Goal: Task Accomplishment & Management: Manage account settings

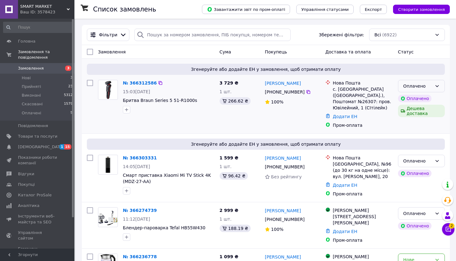
click at [434, 83] on div "Оплачено" at bounding box center [421, 86] width 47 height 12
click at [434, 95] on li "Прийнято" at bounding box center [422, 99] width 46 height 11
click at [432, 160] on div "Оплачено" at bounding box center [418, 160] width 29 height 7
click at [432, 171] on li "Прийнято" at bounding box center [422, 174] width 46 height 11
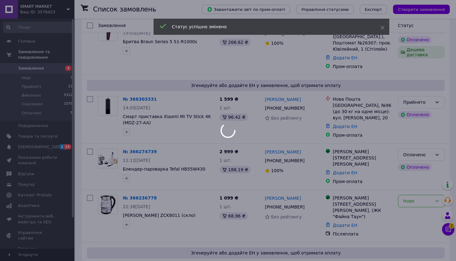
scroll to position [60, 0]
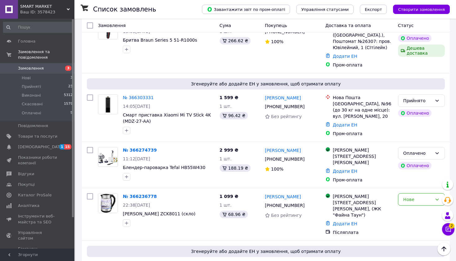
click at [428, 156] on div "Оплачено" at bounding box center [418, 153] width 29 height 7
click at [428, 163] on li "Прийнято" at bounding box center [422, 166] width 46 height 11
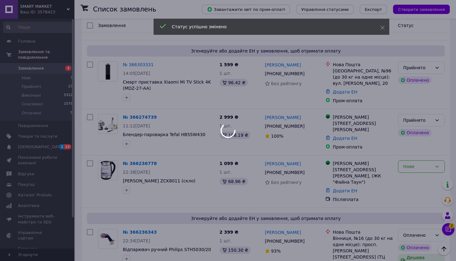
scroll to position [99, 0]
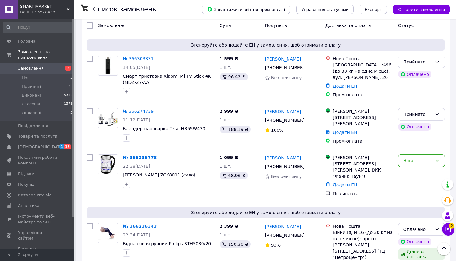
click at [426, 164] on div "Нове" at bounding box center [418, 160] width 29 height 7
click at [425, 177] on li "Прийнято" at bounding box center [422, 180] width 46 height 11
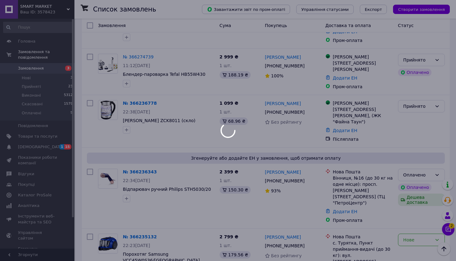
scroll to position [154, 0]
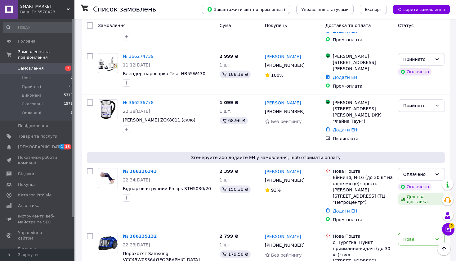
click at [424, 180] on div "Оплачено" at bounding box center [421, 174] width 47 height 12
click at [424, 190] on li "Прийнято" at bounding box center [422, 193] width 46 height 11
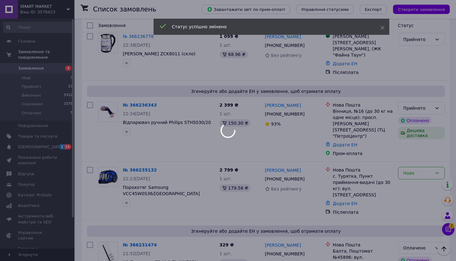
scroll to position [232, 0]
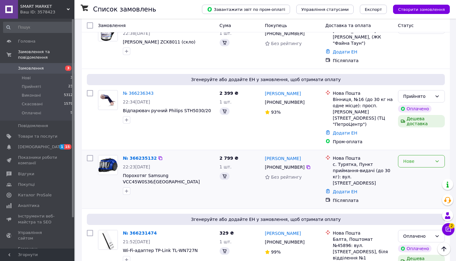
click at [432, 159] on div "Нове" at bounding box center [418, 161] width 29 height 7
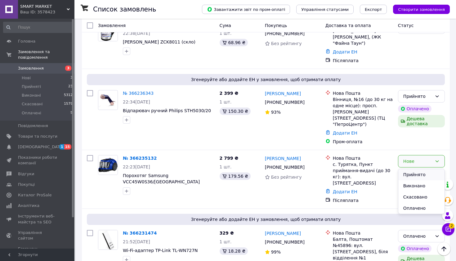
click at [432, 169] on li "Прийнято" at bounding box center [422, 174] width 46 height 11
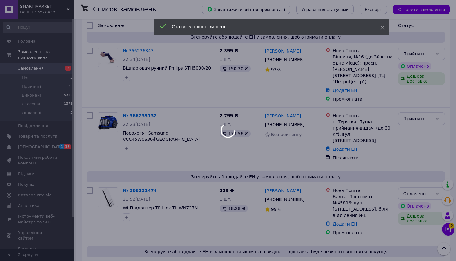
scroll to position [276, 0]
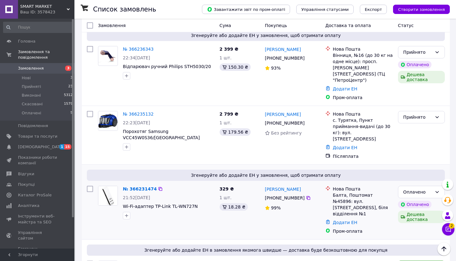
click at [426, 192] on div "Оплачено Оплачено Дешева доставка" at bounding box center [422, 209] width 52 height 53
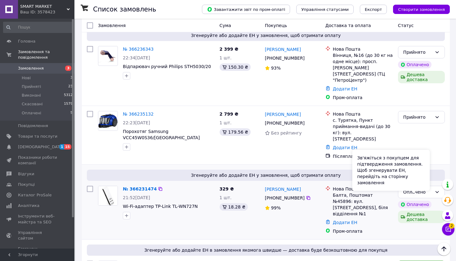
click at [426, 201] on div "Оплачено" at bounding box center [415, 204] width 34 height 7
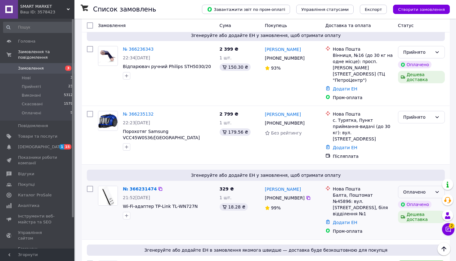
click at [431, 188] on div "Оплачено" at bounding box center [418, 191] width 29 height 7
click at [431, 194] on li "Прийнято" at bounding box center [422, 198] width 46 height 11
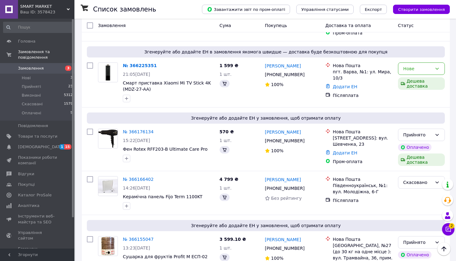
scroll to position [455, 0]
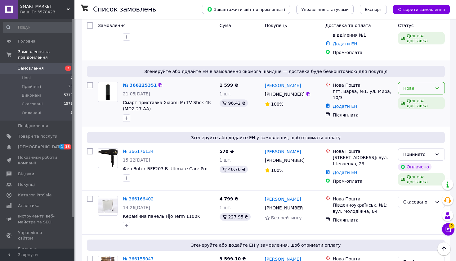
click at [439, 86] on icon at bounding box center [437, 88] width 5 height 5
click at [435, 86] on li "Прийнято" at bounding box center [422, 89] width 46 height 11
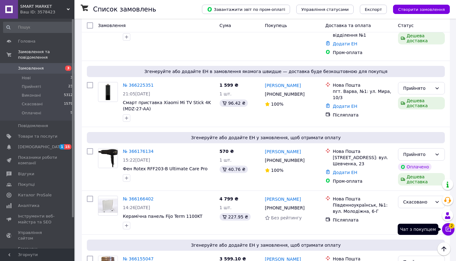
click at [446, 229] on icon at bounding box center [449, 229] width 6 height 6
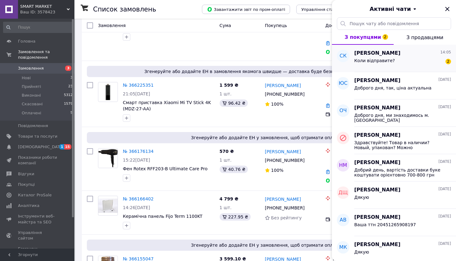
click at [420, 61] on div "Коли відправите? 2" at bounding box center [403, 62] width 97 height 10
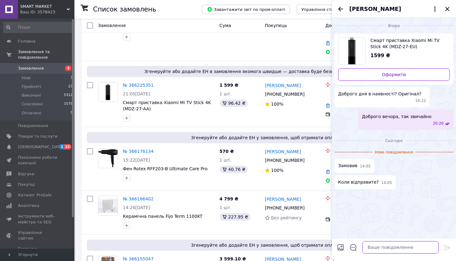
click at [387, 245] on textarea at bounding box center [401, 247] width 76 height 12
type textarea "L"
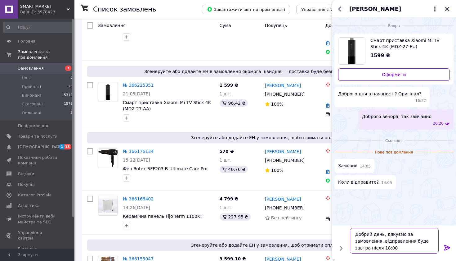
type textarea "Добрий день, дякуємо за замовлення, відправлення буде завтра після 18:00 ✅"
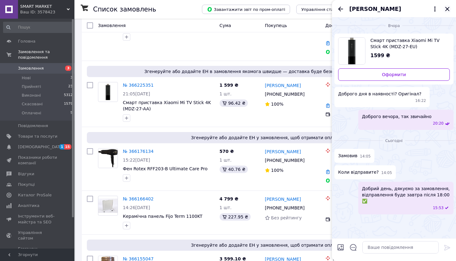
click at [448, 11] on icon "Закрити" at bounding box center [447, 8] width 7 height 7
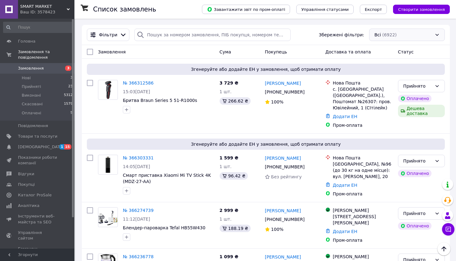
scroll to position [0, 0]
click at [420, 35] on div "Всі (6922)" at bounding box center [408, 35] width 76 height 12
click at [49, 147] on span "[DEMOGRAPHIC_DATA]" at bounding box center [37, 147] width 39 height 6
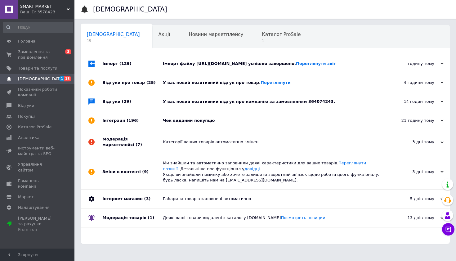
click at [195, 123] on div "Чек виданий покупцю" at bounding box center [272, 121] width 219 height 6
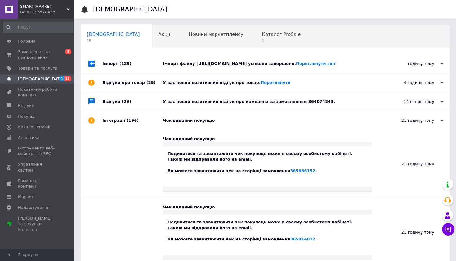
click at [204, 111] on div "У вас новий позитивний відгук про компанію за замовленням 364074243." at bounding box center [272, 101] width 219 height 19
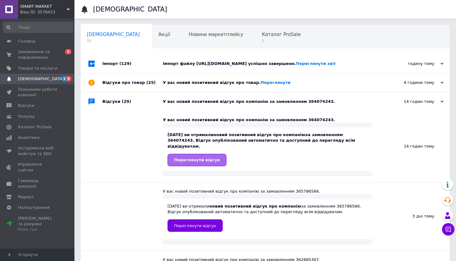
click at [200, 164] on link "Переглянути відгук" at bounding box center [197, 160] width 59 height 12
click at [165, 85] on div "У вас новий позитивний відгук про товар. [GEOGRAPHIC_DATA]" at bounding box center [272, 83] width 219 height 6
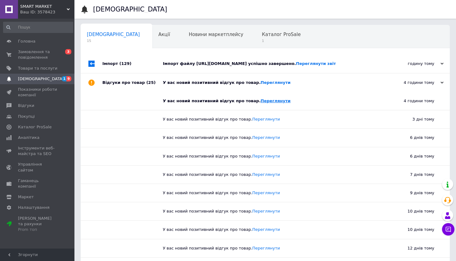
click at [273, 103] on link "Переглянути" at bounding box center [276, 100] width 30 height 5
click at [227, 73] on div "Імпорт файлу [URL][DOMAIN_NAME] успішно завершено. Переглянути звіт" at bounding box center [272, 63] width 219 height 19
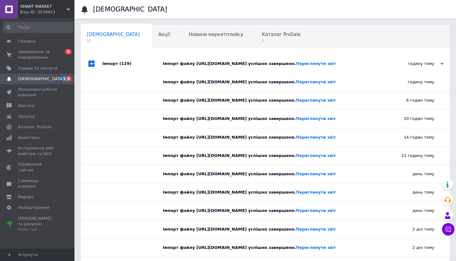
click at [256, 37] on div "Каталог ProSale 1" at bounding box center [284, 37] width 57 height 24
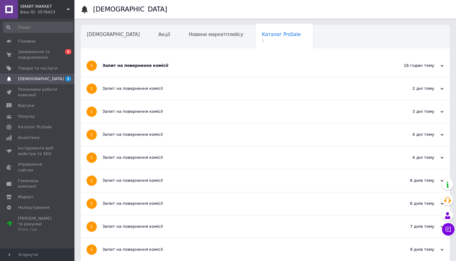
click at [180, 63] on div "Запит на повернення комісії" at bounding box center [241, 65] width 279 height 23
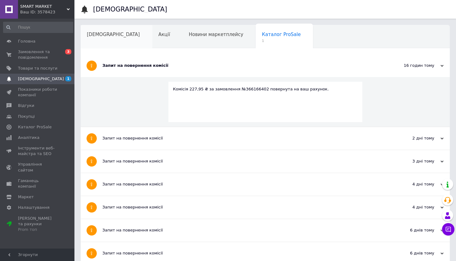
click at [112, 37] on span "[DEMOGRAPHIC_DATA]" at bounding box center [113, 35] width 53 height 6
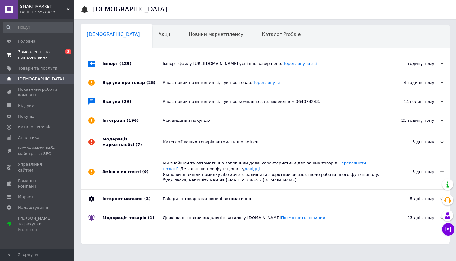
click at [54, 57] on span "Замовлення та повідомлення" at bounding box center [37, 54] width 39 height 11
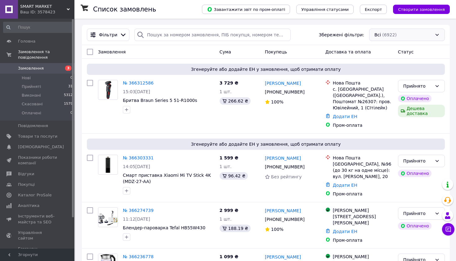
click at [396, 32] on div "Всі (6922)" at bounding box center [408, 35] width 76 height 12
click at [412, 38] on div "Всі (6922)" at bounding box center [408, 35] width 76 height 12
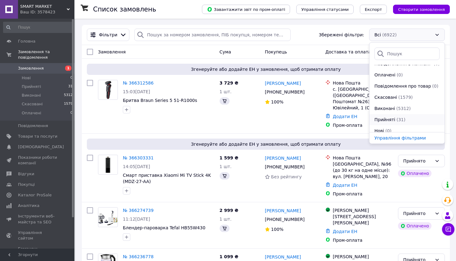
scroll to position [18, 0]
click at [411, 120] on div "Прийняті (31)" at bounding box center [407, 119] width 66 height 6
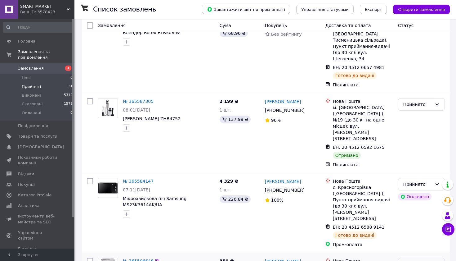
scroll to position [1846, 0]
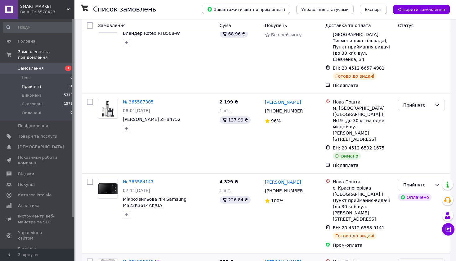
click at [428, 261] on div "Прийнято" at bounding box center [418, 264] width 29 height 7
click at [427, 203] on li "Виконано" at bounding box center [422, 204] width 46 height 11
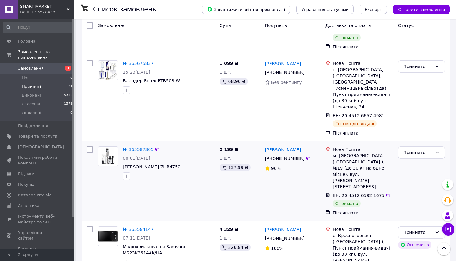
scroll to position [1788, 0]
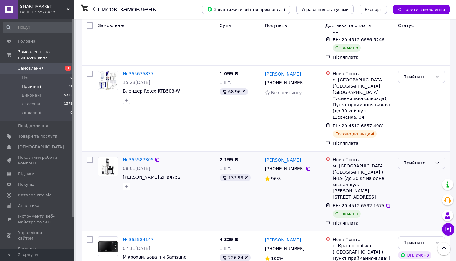
click at [425, 157] on div "Прийнято" at bounding box center [421, 163] width 47 height 12
click at [425, 114] on li "Виконано" at bounding box center [422, 118] width 46 height 11
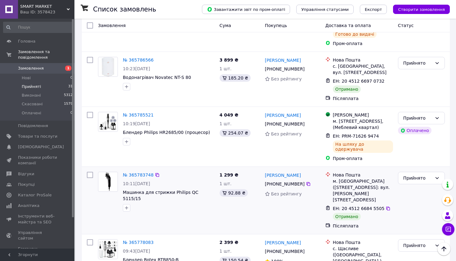
scroll to position [1637, 0]
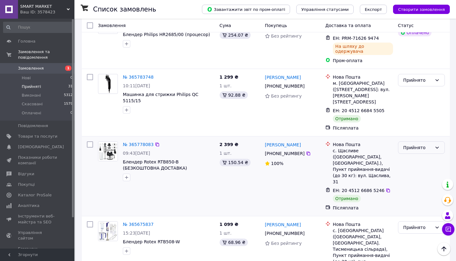
click at [418, 141] on div "Прийнято" at bounding box center [421, 147] width 47 height 12
click at [418, 111] on li "Виконано" at bounding box center [422, 113] width 46 height 11
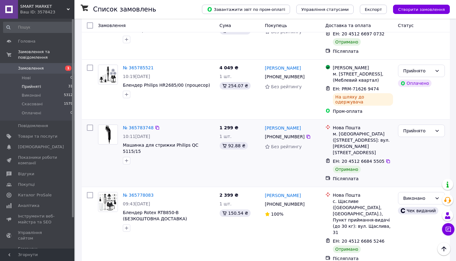
scroll to position [1584, 0]
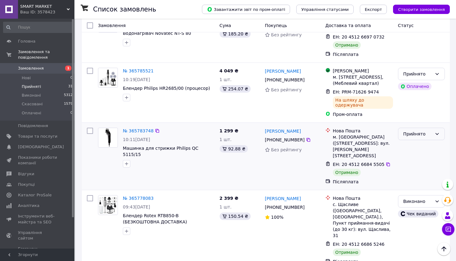
click at [431, 130] on div "Прийнято" at bounding box center [418, 133] width 29 height 7
click at [431, 95] on li "Виконано" at bounding box center [422, 98] width 46 height 11
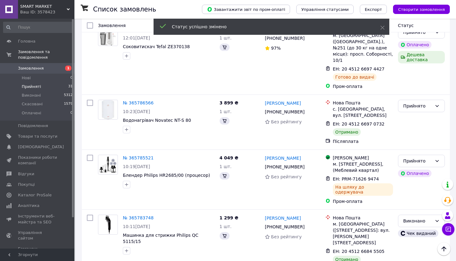
scroll to position [1478, 0]
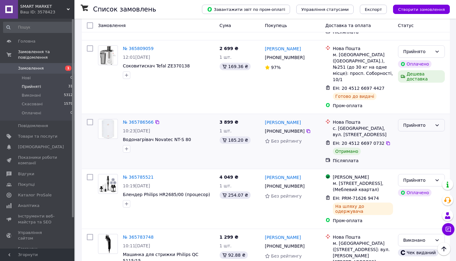
click at [420, 119] on div "Прийнято" at bounding box center [421, 125] width 47 height 12
click at [420, 83] on li "Виконано" at bounding box center [422, 86] width 46 height 11
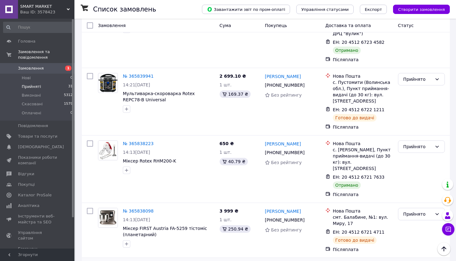
scroll to position [1260, 0]
click at [425, 143] on div "Прийнято" at bounding box center [418, 146] width 29 height 7
click at [424, 111] on li "Виконано" at bounding box center [422, 116] width 46 height 11
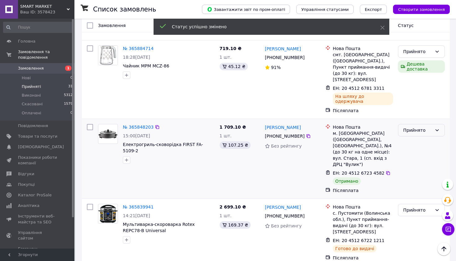
scroll to position [1126, 0]
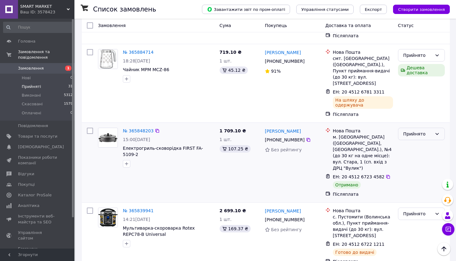
click at [410, 130] on div "Прийнято" at bounding box center [418, 133] width 29 height 7
click at [410, 106] on li "Виконано" at bounding box center [422, 107] width 46 height 11
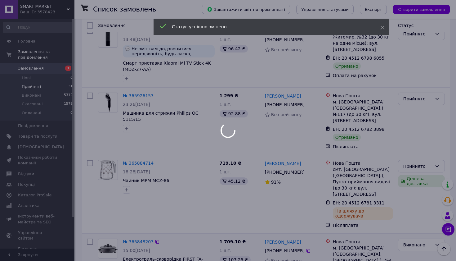
scroll to position [1014, 0]
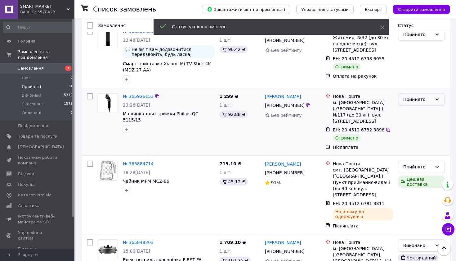
click at [411, 96] on div "Прийнято" at bounding box center [418, 99] width 29 height 7
click at [411, 85] on li "Виконано" at bounding box center [422, 87] width 46 height 11
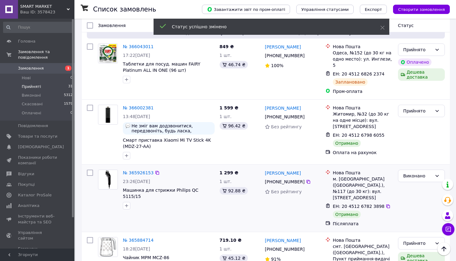
scroll to position [936, 0]
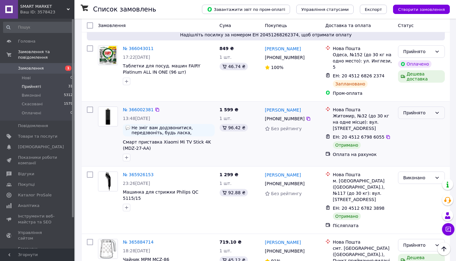
click at [413, 109] on div "Прийнято" at bounding box center [418, 112] width 29 height 7
click at [413, 98] on li "Виконано" at bounding box center [422, 101] width 46 height 11
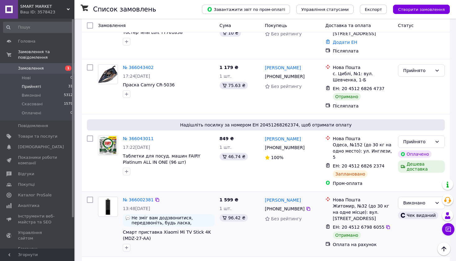
scroll to position [839, 0]
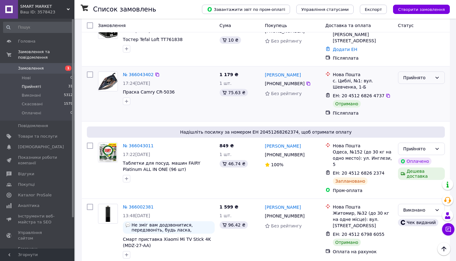
click at [440, 71] on div "Прийнято" at bounding box center [421, 77] width 47 height 12
click at [435, 68] on li "Виконано" at bounding box center [422, 69] width 46 height 11
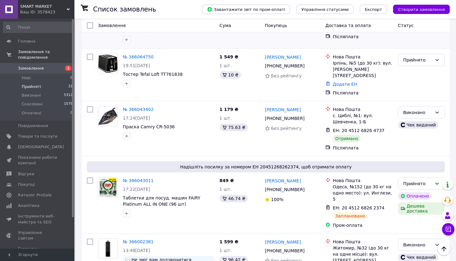
scroll to position [834, 0]
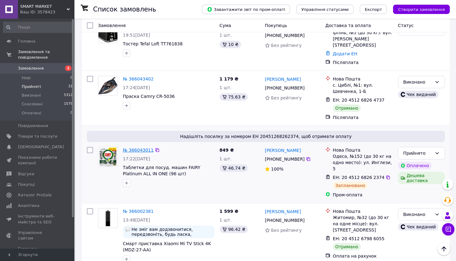
click at [140, 148] on link "№ 366043011" at bounding box center [138, 150] width 31 height 5
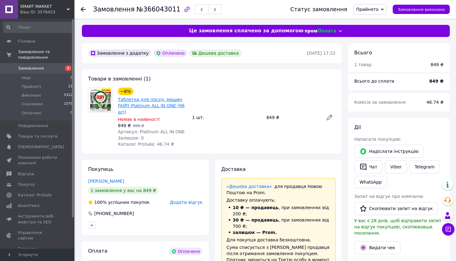
click at [143, 107] on link "Таблетки для посуд. машин FAIRY Platinum ALL IN ONE (96 шт)" at bounding box center [151, 105] width 67 height 17
click at [84, 8] on icon at bounding box center [83, 9] width 5 height 5
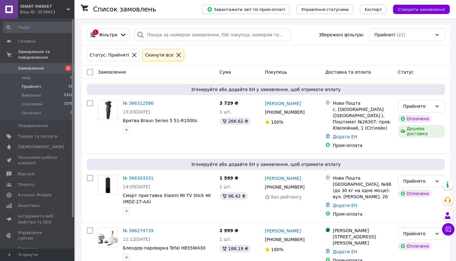
click at [174, 58] on div "Cкинути все" at bounding box center [163, 55] width 39 height 7
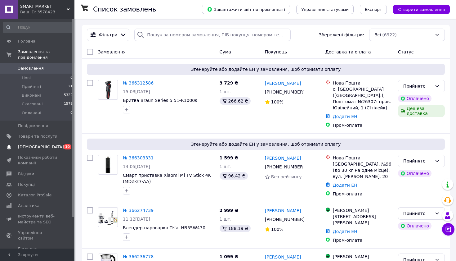
click at [49, 148] on span "[DEMOGRAPHIC_DATA]" at bounding box center [37, 147] width 39 height 6
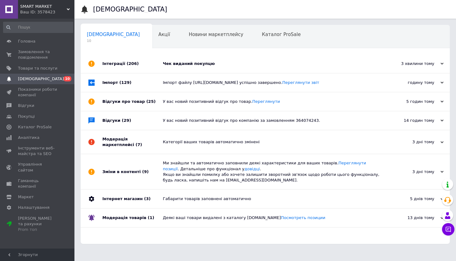
click at [150, 67] on div "Інтеграції (206)" at bounding box center [132, 63] width 61 height 19
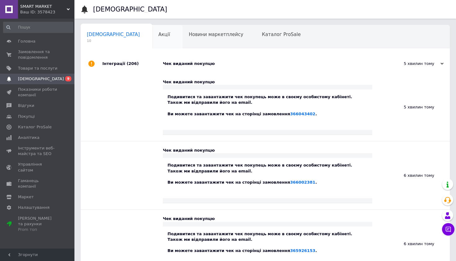
click at [152, 37] on div "Акції 0" at bounding box center [167, 37] width 30 height 24
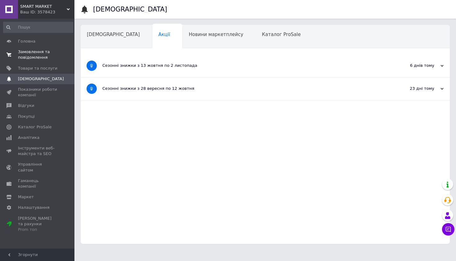
click at [61, 54] on span "0 0" at bounding box center [65, 54] width 17 height 11
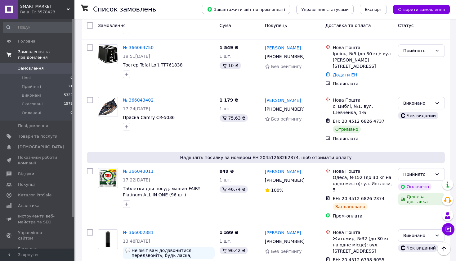
scroll to position [886, 0]
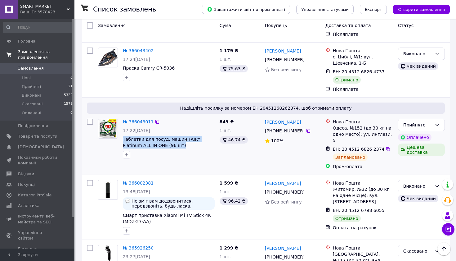
drag, startPoint x: 169, startPoint y: 130, endPoint x: 122, endPoint y: 120, distance: 47.3
click at [122, 120] on div "№ 366043011 17:22, 10.10.2025 Таблетки для посуд. машин FAIRY Platinum ALL IN O…" at bounding box center [168, 138] width 97 height 45
copy div "Таблетки для посуд. машин FAIRY Platinum ALL IN ONE (96 шт)"
click at [186, 118] on div "№ 366043011" at bounding box center [168, 121] width 93 height 7
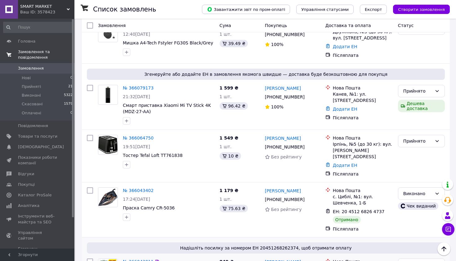
scroll to position [745, 0]
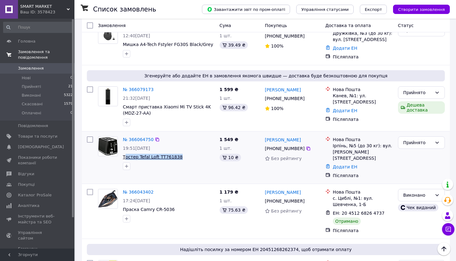
drag, startPoint x: 177, startPoint y: 143, endPoint x: 124, endPoint y: 143, distance: 52.5
click at [124, 154] on span "Тостер Tefal Loft TT761838" at bounding box center [169, 157] width 92 height 6
drag, startPoint x: 187, startPoint y: 142, endPoint x: 121, endPoint y: 141, distance: 65.5
click at [121, 142] on div "№ 366064750 19:51, 10.10.2025 Тостер Tefal Loft TT761838" at bounding box center [168, 153] width 97 height 39
copy span "Тостер Tefal Loft TT761838"
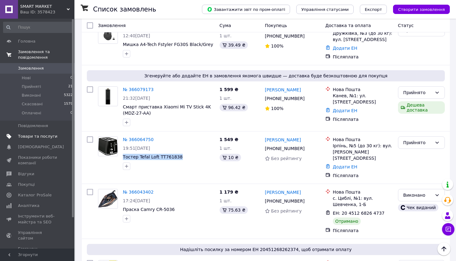
click at [51, 138] on span "Товари та послуги" at bounding box center [37, 137] width 39 height 6
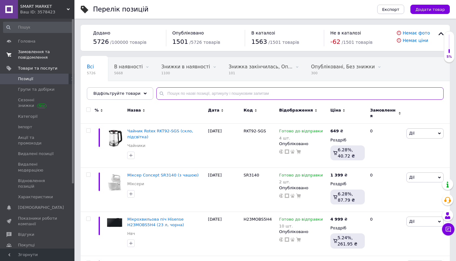
click at [184, 95] on input "text" at bounding box center [301, 93] width 288 height 12
paste input "Тостер Tefal Loft TT761838"
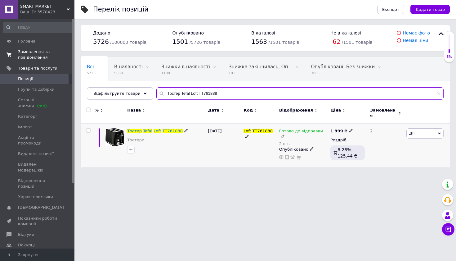
type input "Тостер Tefal Loft TT761838"
click at [416, 133] on span "Дії" at bounding box center [425, 133] width 37 height 10
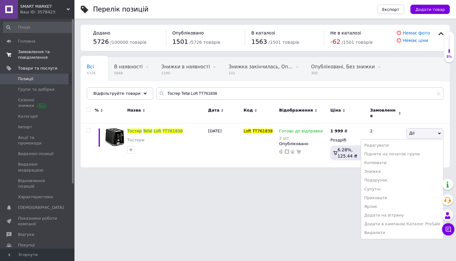
click at [317, 174] on html "SMART MARKET Ваш ID: 3578423 Сайт SMART MARKET Кабінет покупця Перевірити стан …" at bounding box center [228, 87] width 456 height 174
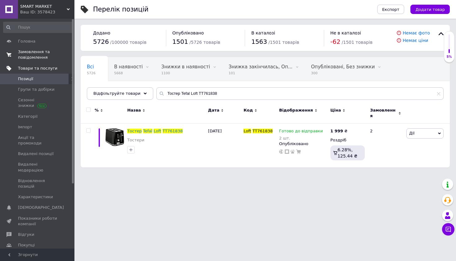
click at [33, 65] on link "Товари та послуги" at bounding box center [38, 68] width 76 height 11
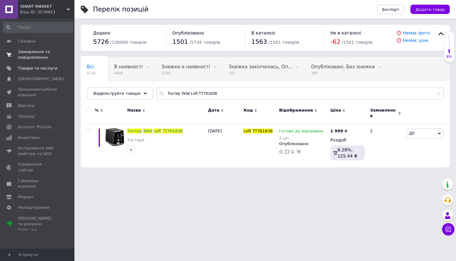
click at [32, 57] on span "Замовлення та повідомлення" at bounding box center [37, 54] width 39 height 11
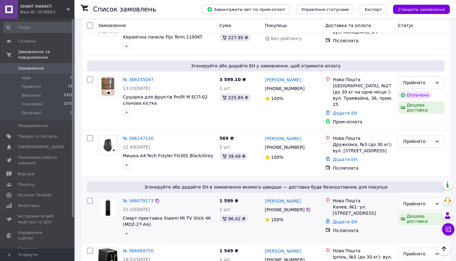
scroll to position [643, 0]
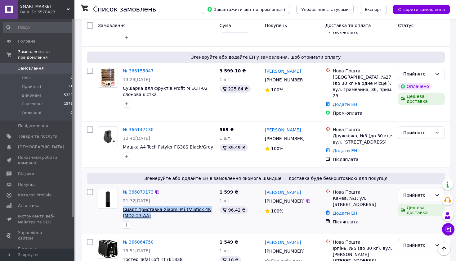
drag, startPoint x: 157, startPoint y: 203, endPoint x: 123, endPoint y: 196, distance: 34.3
click at [123, 206] on span "Смарт приставка Xiaomi Mi TV Stick 4K (MDZ-27-AA)" at bounding box center [169, 212] width 92 height 12
copy span "Смарт приставка Xiaomi Mi TV Stick 4K (MDZ-27-AA)"
click at [41, 138] on span "Товари та послуги" at bounding box center [37, 137] width 39 height 6
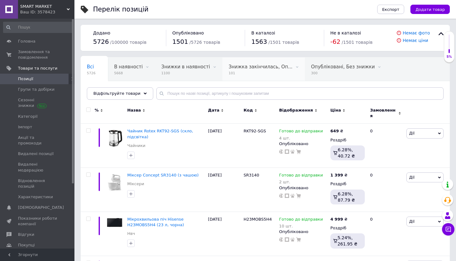
click at [248, 72] on span "101" at bounding box center [261, 73] width 64 height 5
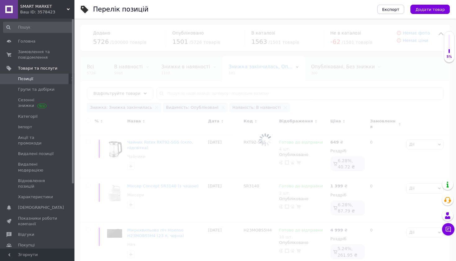
scroll to position [0, 20]
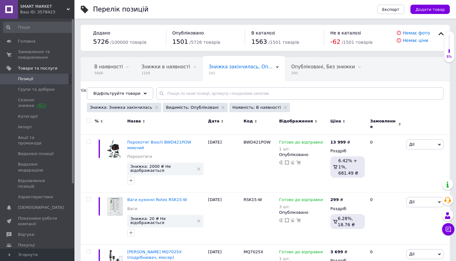
click at [88, 120] on input "checkbox" at bounding box center [88, 121] width 4 height 4
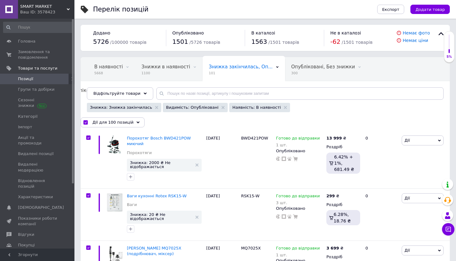
checkbox input "true"
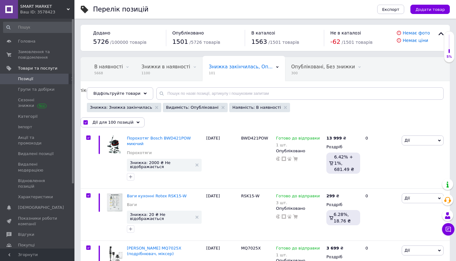
checkbox input "true"
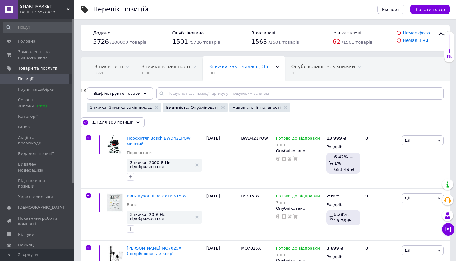
checkbox input "true"
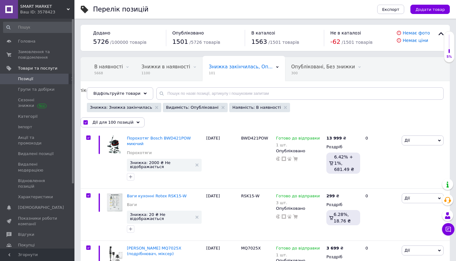
checkbox input "true"
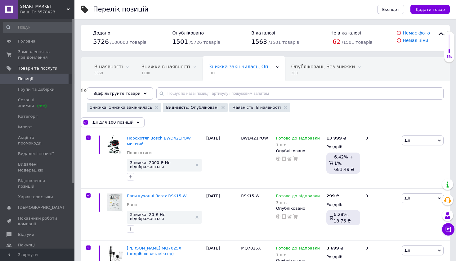
checkbox input "true"
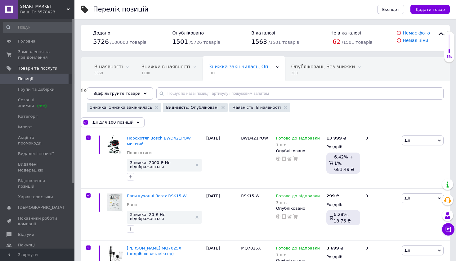
checkbox input "true"
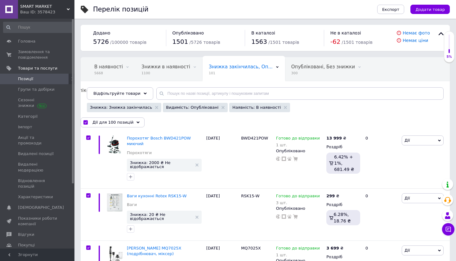
checkbox input "true"
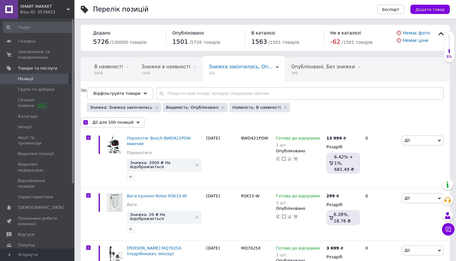
checkbox input "true"
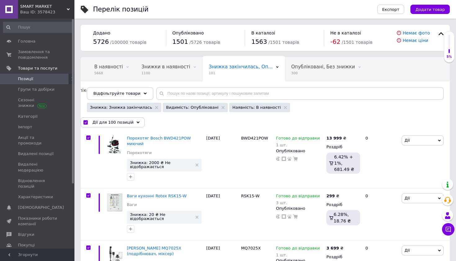
checkbox input "true"
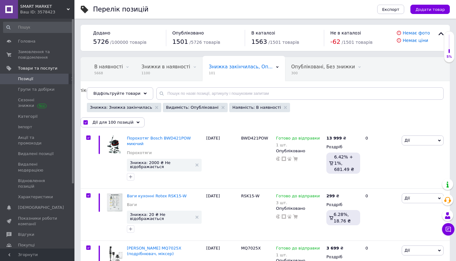
checkbox input "true"
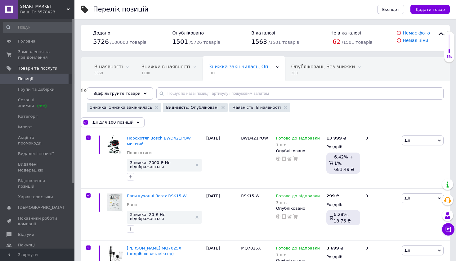
checkbox input "true"
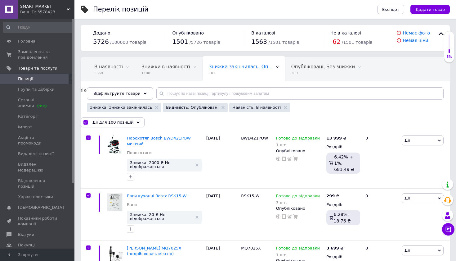
checkbox input "true"
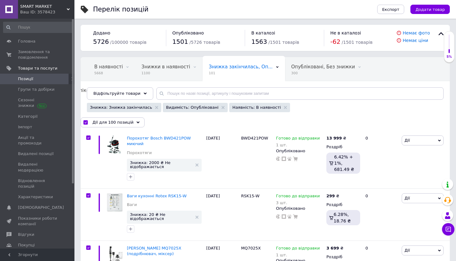
checkbox input "true"
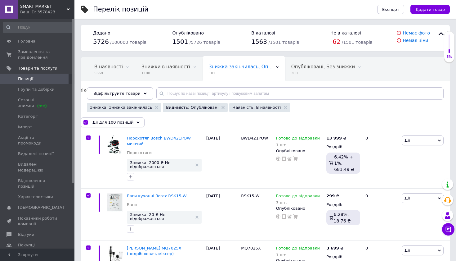
checkbox input "true"
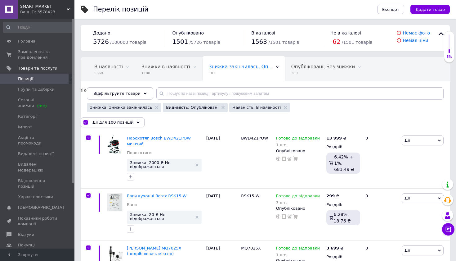
checkbox input "true"
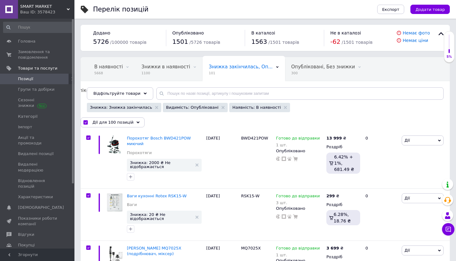
checkbox input "true"
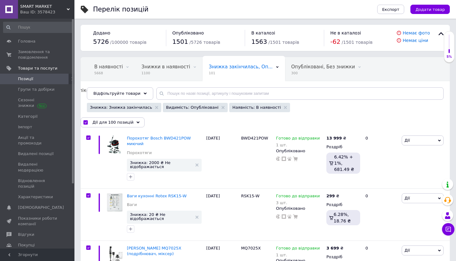
checkbox input "true"
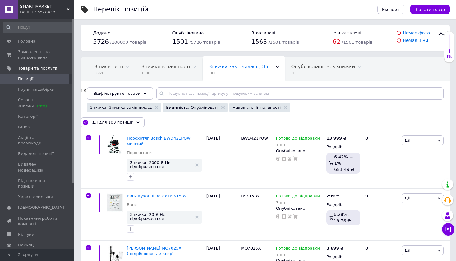
checkbox input "true"
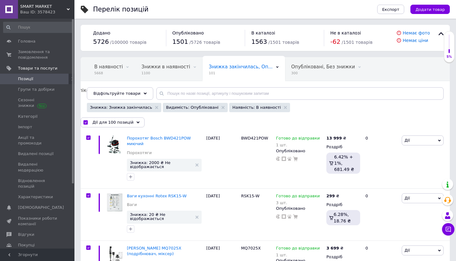
checkbox input "true"
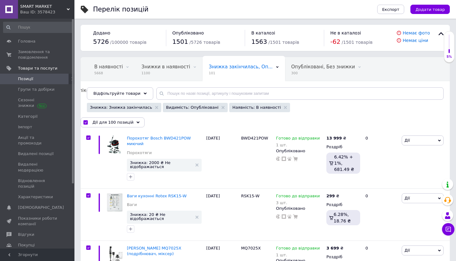
checkbox input "true"
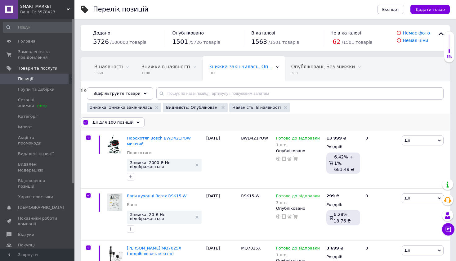
click at [108, 123] on span "Дії для 100 позицій" at bounding box center [113, 123] width 41 height 6
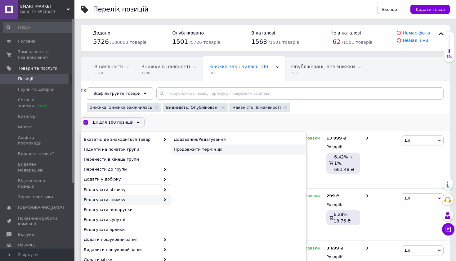
click at [189, 151] on div "Продовжити термін дії" at bounding box center [238, 149] width 135 height 10
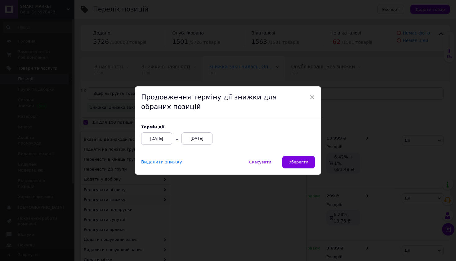
click at [190, 137] on div "[DATE]" at bounding box center [197, 138] width 31 height 12
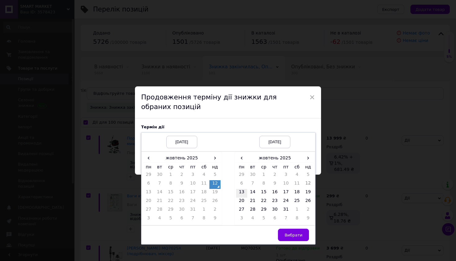
click at [246, 194] on td "13" at bounding box center [241, 193] width 11 height 9
click at [298, 238] on button "Вибрати" at bounding box center [293, 235] width 31 height 12
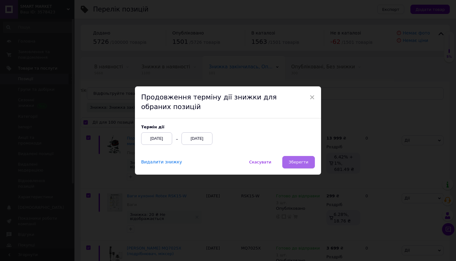
click at [297, 158] on button "Зберегти" at bounding box center [299, 162] width 33 height 12
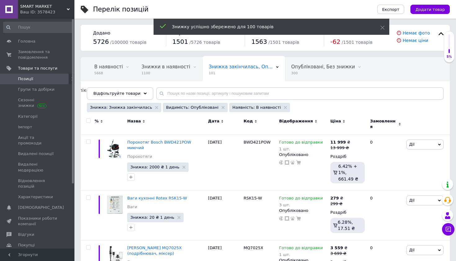
checkbox input "false"
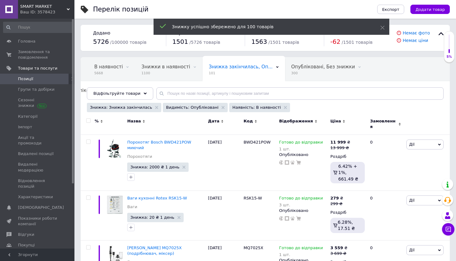
checkbox input "false"
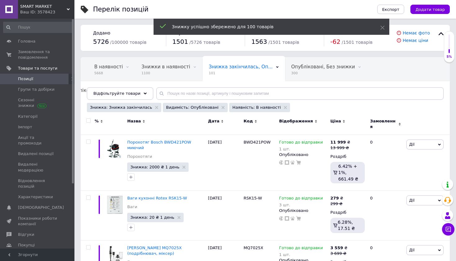
checkbox input "false"
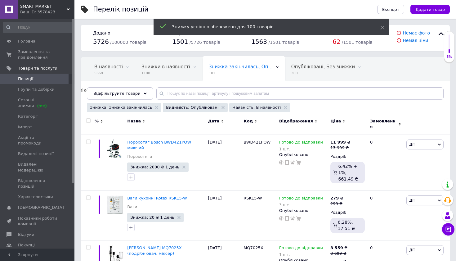
checkbox input "false"
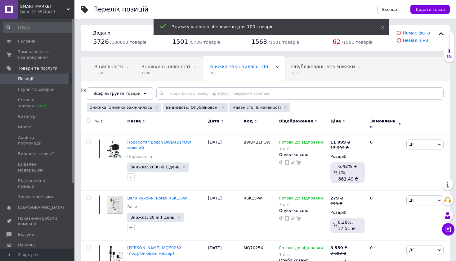
checkbox input "false"
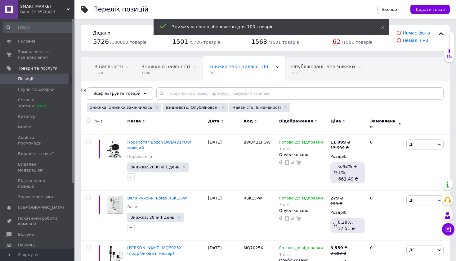
checkbox input "false"
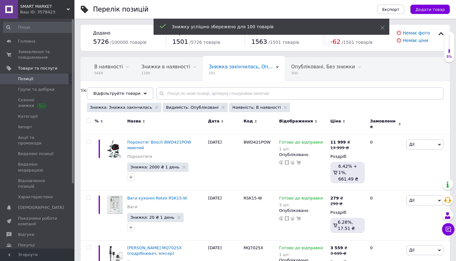
checkbox input "false"
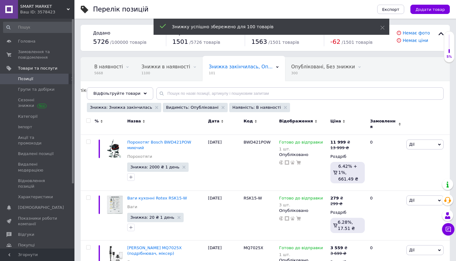
checkbox input "false"
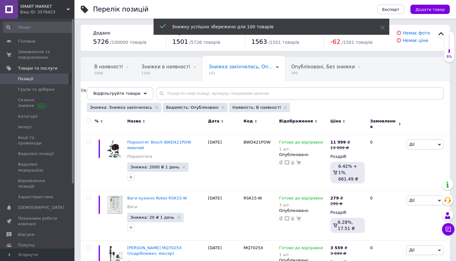
checkbox input "false"
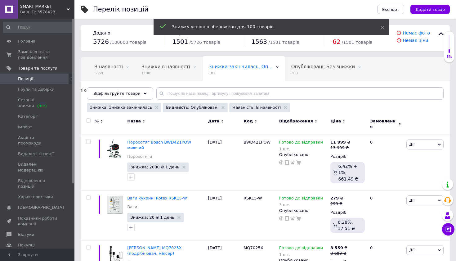
checkbox input "false"
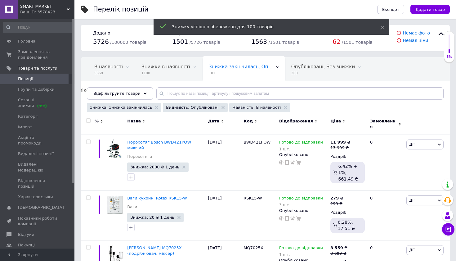
checkbox input "false"
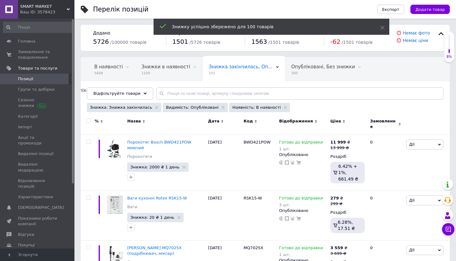
checkbox input "false"
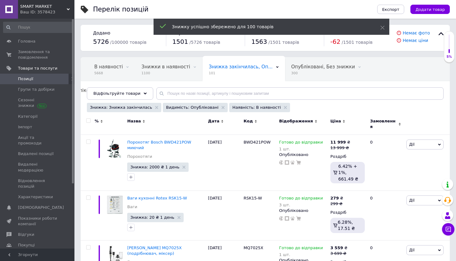
checkbox input "false"
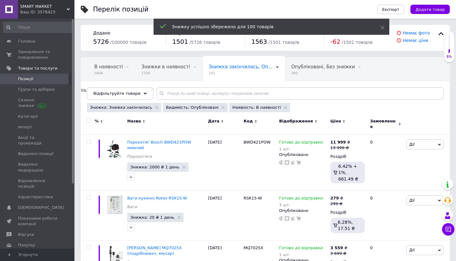
checkbox input "false"
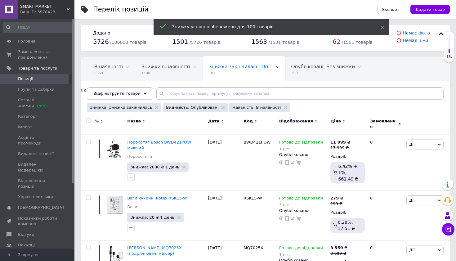
checkbox input "false"
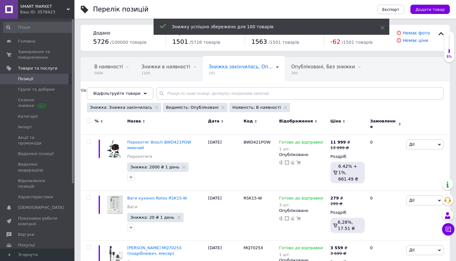
checkbox input "false"
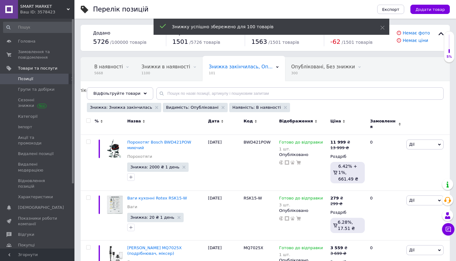
checkbox input "false"
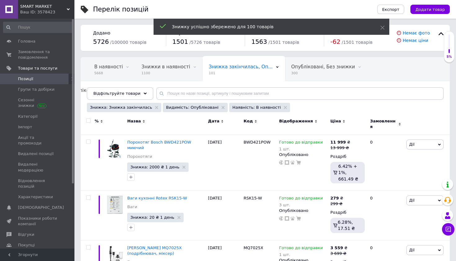
checkbox input "false"
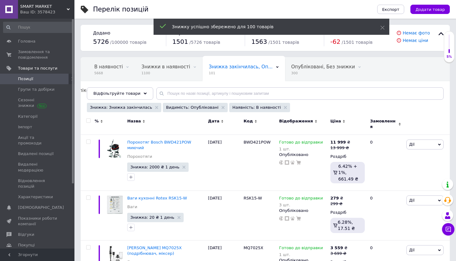
checkbox input "false"
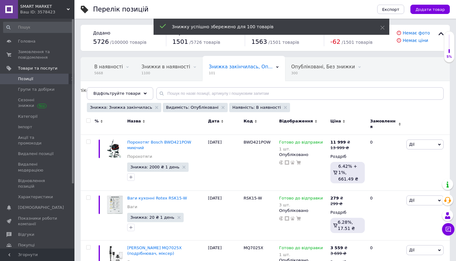
checkbox input "false"
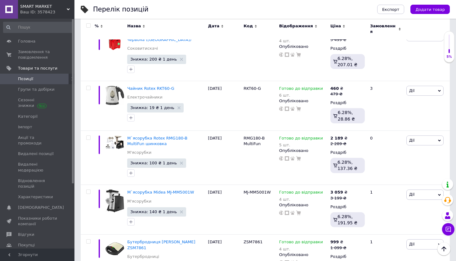
scroll to position [5117, 0]
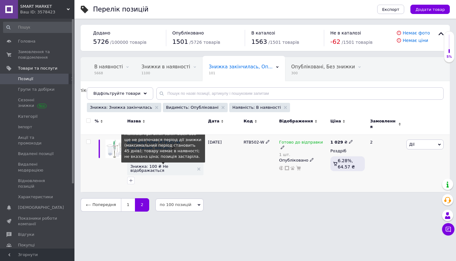
click at [171, 164] on span "Знижка: 100 ₴ Не відображається" at bounding box center [162, 168] width 64 height 8
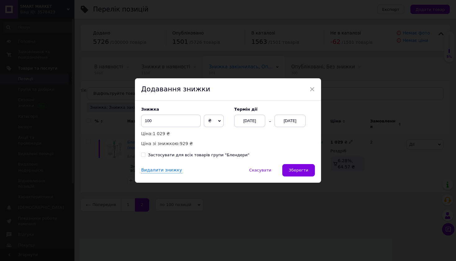
click at [296, 123] on div "[DATE]" at bounding box center [290, 121] width 31 height 12
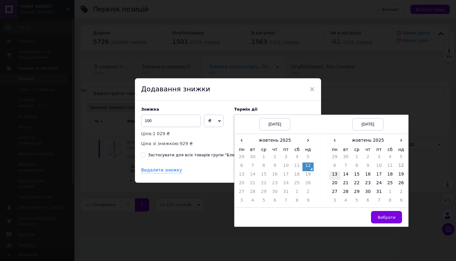
click at [338, 178] on td "13" at bounding box center [334, 175] width 11 height 9
click at [379, 214] on button "Вибрати" at bounding box center [386, 217] width 31 height 12
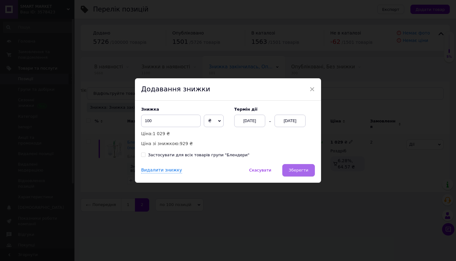
click at [298, 167] on button "Зберегти" at bounding box center [299, 170] width 33 height 12
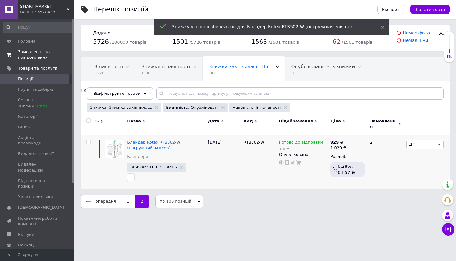
click at [48, 57] on span "Замовлення та повідомлення" at bounding box center [37, 54] width 39 height 11
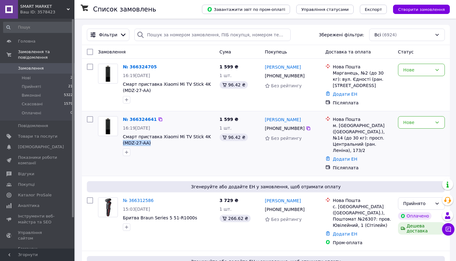
drag, startPoint x: 159, startPoint y: 145, endPoint x: 122, endPoint y: 139, distance: 37.4
click at [122, 139] on div "№ 366324641 16:19, 12.10.2025 Смарт приставка Xiaomi Mi TV Stick 4K (MDZ-27-AA)" at bounding box center [168, 136] width 97 height 45
drag, startPoint x: 151, startPoint y: 142, endPoint x: 124, endPoint y: 137, distance: 28.0
click at [124, 137] on span "Смарт приставка Xiaomi Mi TV Stick 4K (MDZ-27-AA)" at bounding box center [169, 140] width 92 height 12
copy span "Смарт приставка Xiaomi Mi TV Stick 4K (MDZ-27-AA)"
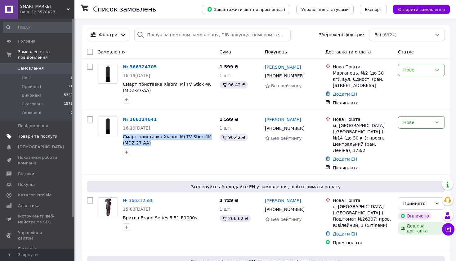
click at [57, 137] on span "Товари та послуги" at bounding box center [37, 137] width 39 height 6
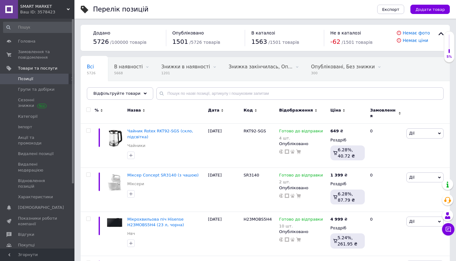
click at [188, 103] on div "Назва" at bounding box center [166, 113] width 81 height 21
click at [186, 93] on input "text" at bounding box center [301, 93] width 288 height 12
paste input "Смарт приставка Xiaomi Mi TV Stick 4K (MDZ-27-AA)"
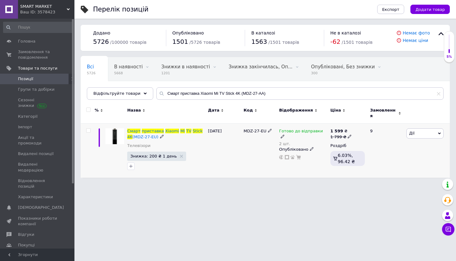
click at [285, 134] on icon at bounding box center [283, 136] width 4 height 4
click at [349, 126] on span "Готово до відправки" at bounding box center [360, 128] width 60 height 17
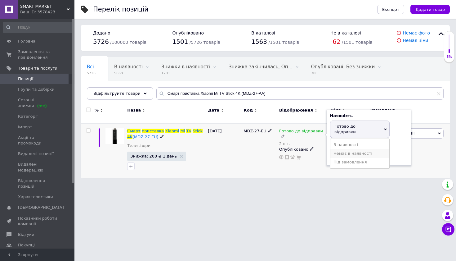
click at [349, 149] on li "Немає в наявності" at bounding box center [360, 153] width 59 height 9
click at [349, 149] on input "2" at bounding box center [353, 150] width 47 height 12
click at [307, 174] on div "Перелік позицій Експорт Додати товар Додано 5726 / 100000 товарів Опубліковано …" at bounding box center [266, 92] width 382 height 184
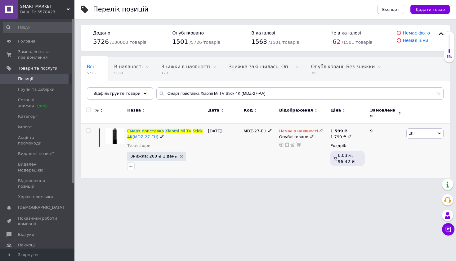
click at [180, 155] on icon at bounding box center [181, 156] width 3 height 3
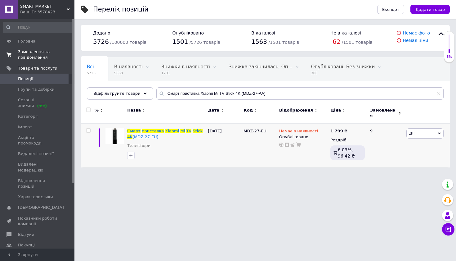
click at [39, 48] on link "Замовлення та повідомлення 0 0" at bounding box center [38, 55] width 76 height 16
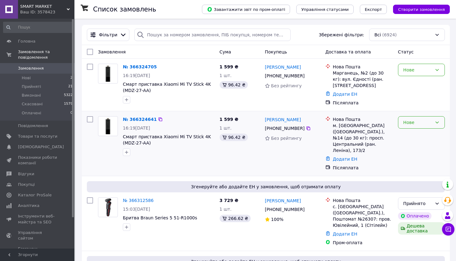
click at [404, 125] on div "Нове" at bounding box center [418, 122] width 29 height 7
click at [405, 134] on li "Прийнято" at bounding box center [422, 135] width 46 height 11
click at [416, 68] on div "Нове" at bounding box center [418, 69] width 29 height 7
click at [417, 80] on li "Прийнято" at bounding box center [422, 83] width 46 height 11
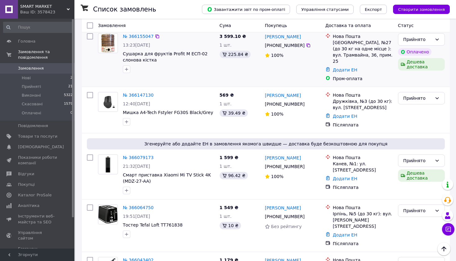
scroll to position [795, 0]
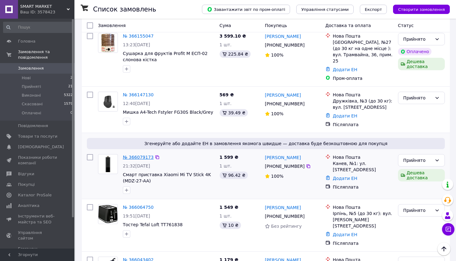
click at [146, 155] on link "№ 366079173" at bounding box center [138, 157] width 31 height 5
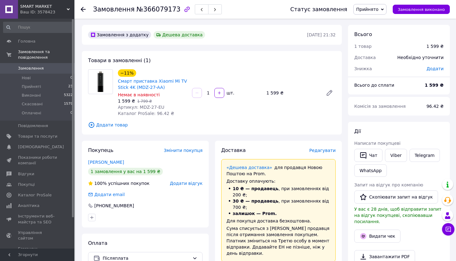
click at [320, 153] on span "Редагувати" at bounding box center [323, 150] width 26 height 5
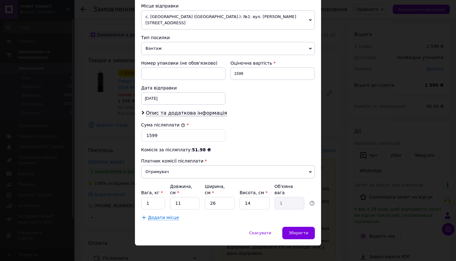
scroll to position [219, 0]
click at [305, 231] on span "Зберегти" at bounding box center [299, 233] width 20 height 5
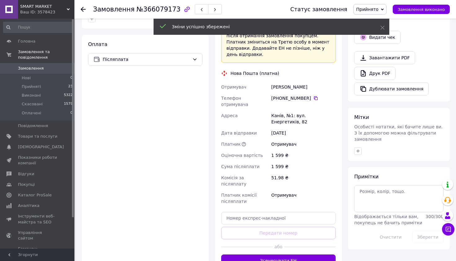
scroll to position [210, 0]
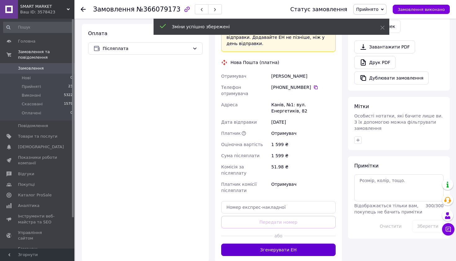
click at [299, 243] on button "Згенерувати ЕН" at bounding box center [278, 249] width 115 height 12
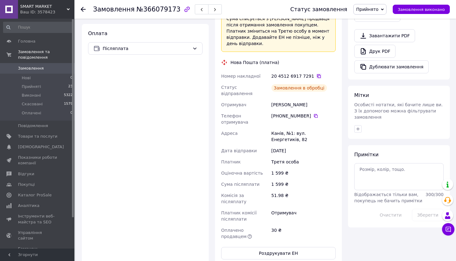
click at [317, 77] on icon at bounding box center [319, 76] width 4 height 4
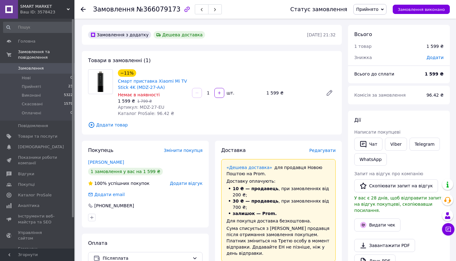
scroll to position [0, 0]
click at [84, 9] on use at bounding box center [83, 9] width 5 height 5
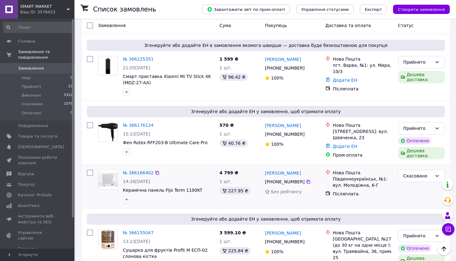
scroll to position [588, 0]
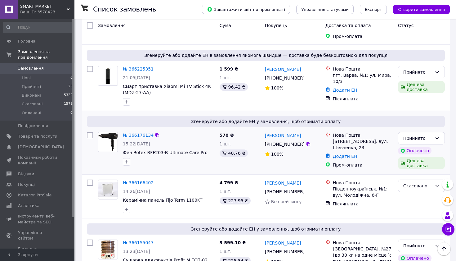
click at [137, 133] on link "№ 366176134" at bounding box center [138, 135] width 31 height 5
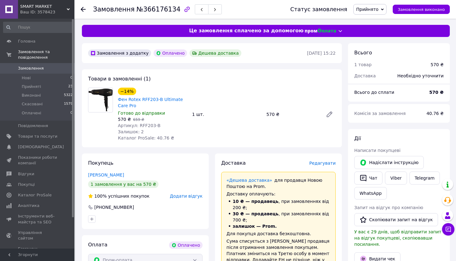
click at [327, 164] on span "Редагувати" at bounding box center [323, 163] width 26 height 5
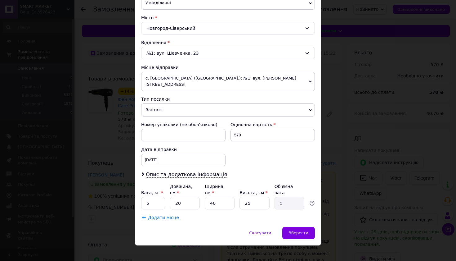
scroll to position [157, 0]
click at [157, 197] on input "5" at bounding box center [153, 203] width 24 height 12
click at [213, 199] on input "40" at bounding box center [220, 203] width 30 height 12
click at [249, 197] on input "25" at bounding box center [255, 203] width 30 height 12
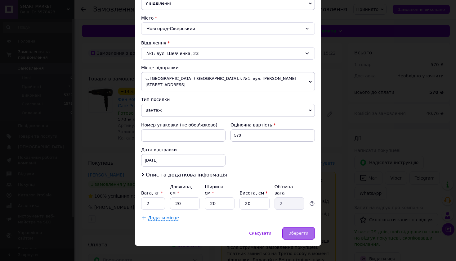
click at [304, 231] on span "Зберегти" at bounding box center [299, 233] width 20 height 5
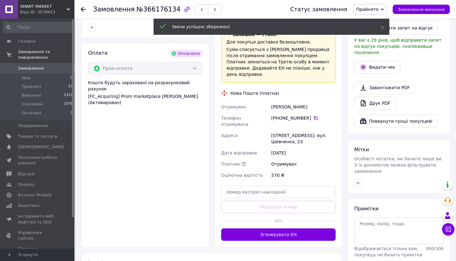
scroll to position [234, 0]
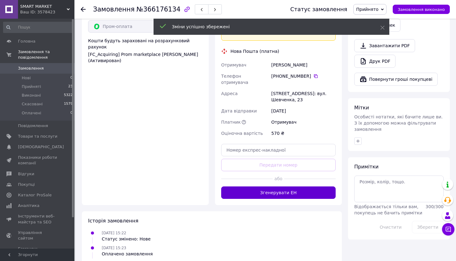
click at [305, 193] on button "Згенерувати ЕН" at bounding box center [278, 192] width 115 height 12
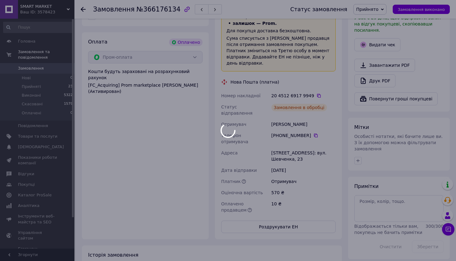
scroll to position [184, 0]
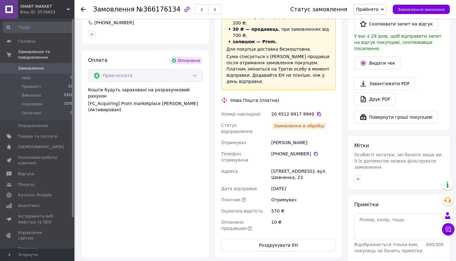
click at [317, 116] on icon at bounding box center [319, 114] width 4 height 4
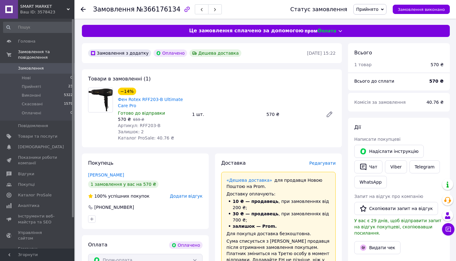
scroll to position [0, 0]
drag, startPoint x: 133, startPoint y: 11, endPoint x: 171, endPoint y: 10, distance: 38.2
click at [171, 10] on h1 "Замовлення №366176134" at bounding box center [137, 9] width 88 height 7
copy span "№366176134"
click at [81, 8] on icon at bounding box center [83, 9] width 5 height 5
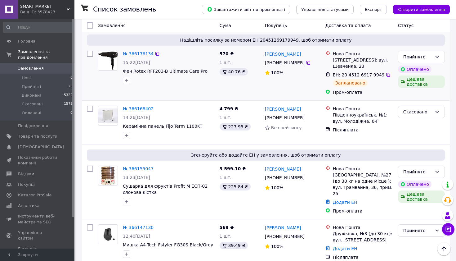
scroll to position [670, 0]
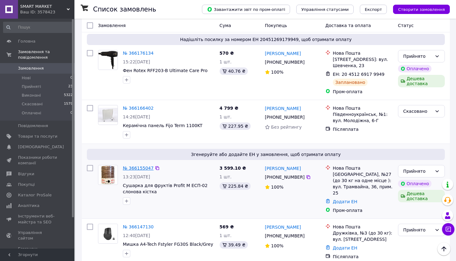
click at [138, 166] on link "№ 366155047" at bounding box center [138, 168] width 31 height 5
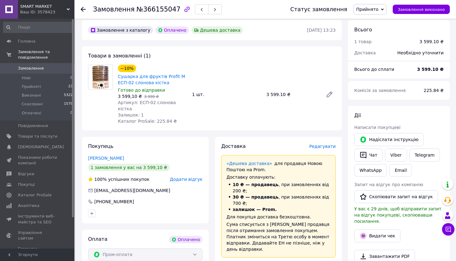
click at [325, 144] on span "Редагувати" at bounding box center [323, 146] width 26 height 5
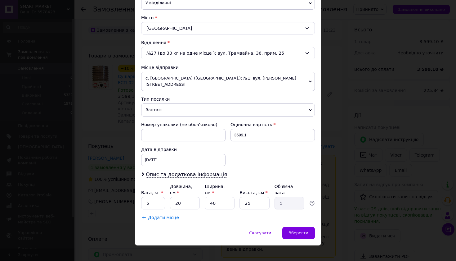
scroll to position [157, 0]
click at [252, 202] on input "25" at bounding box center [255, 203] width 30 height 12
click at [195, 197] on input "20" at bounding box center [185, 203] width 30 height 12
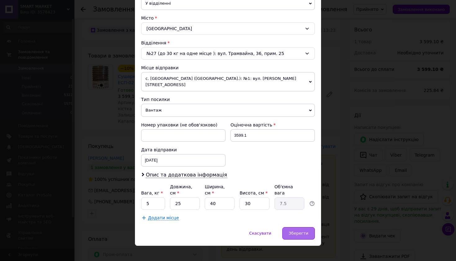
click at [297, 231] on span "Зберегти" at bounding box center [299, 233] width 20 height 5
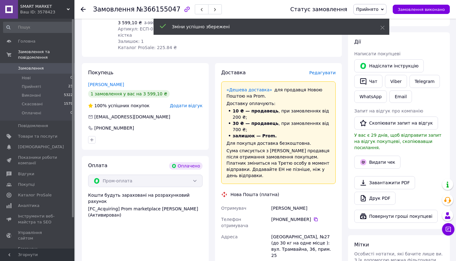
scroll to position [170, 0]
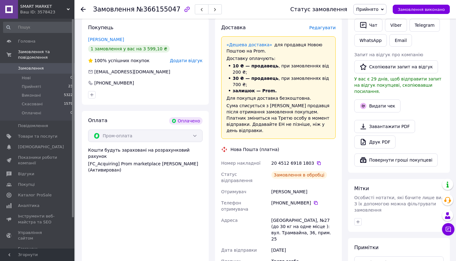
scroll to position [106, 0]
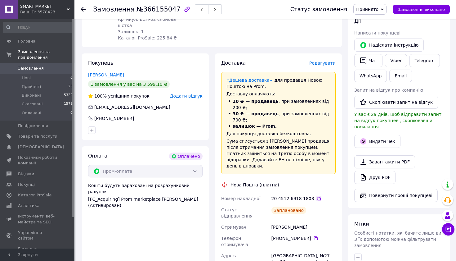
click at [317, 197] on icon at bounding box center [319, 199] width 4 height 4
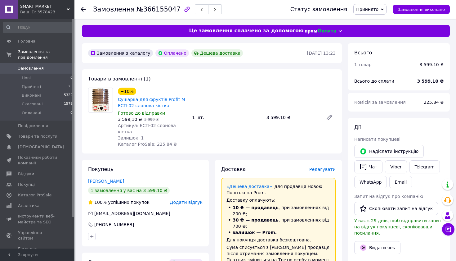
scroll to position [0, 0]
drag, startPoint x: 134, startPoint y: 10, endPoint x: 172, endPoint y: 9, distance: 38.5
click at [172, 9] on span "№366155047" at bounding box center [159, 9] width 44 height 7
copy span "№366155047"
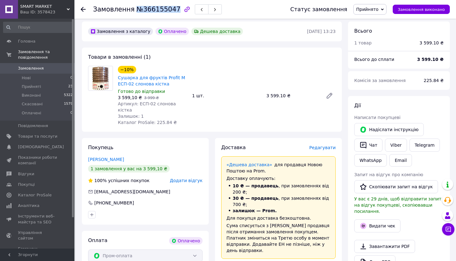
scroll to position [23, 0]
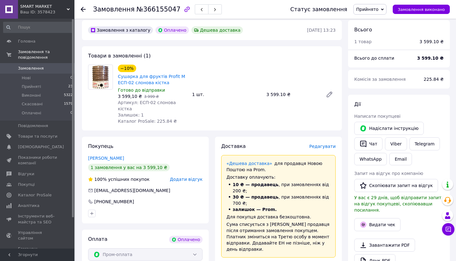
click at [83, 10] on icon at bounding box center [83, 9] width 5 height 5
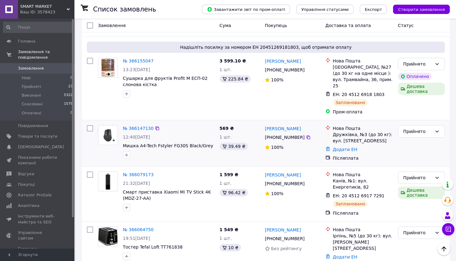
scroll to position [781, 0]
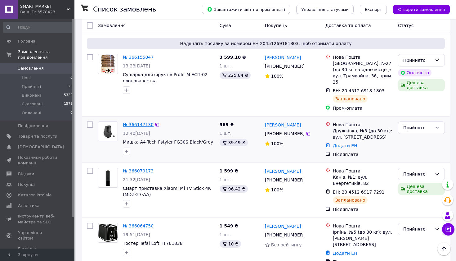
click at [144, 122] on link "№ 366147130" at bounding box center [138, 124] width 31 height 5
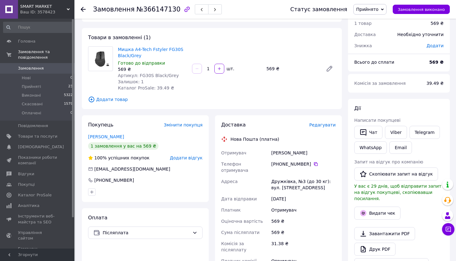
scroll to position [22, 0]
click at [318, 126] on span "Редагувати" at bounding box center [323, 125] width 26 height 5
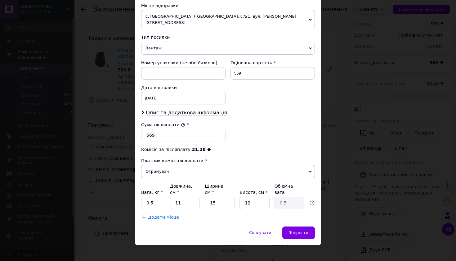
scroll to position [219, 0]
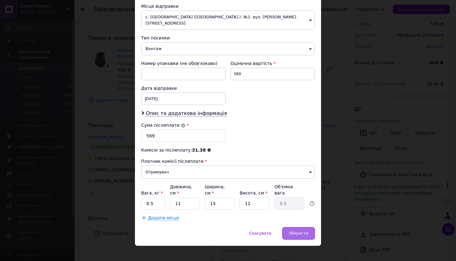
click at [299, 231] on span "Зберегти" at bounding box center [299, 233] width 20 height 5
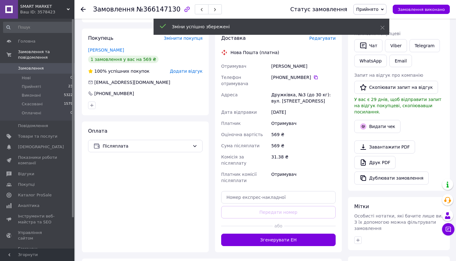
scroll to position [130, 0]
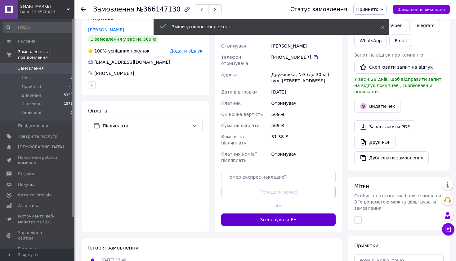
click at [299, 213] on button "Згенерувати ЕН" at bounding box center [278, 219] width 115 height 12
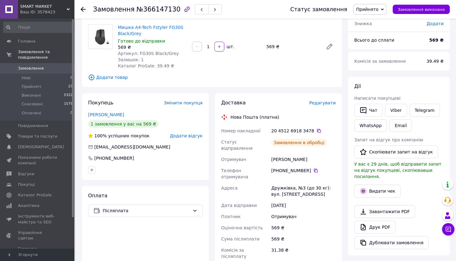
scroll to position [73, 0]
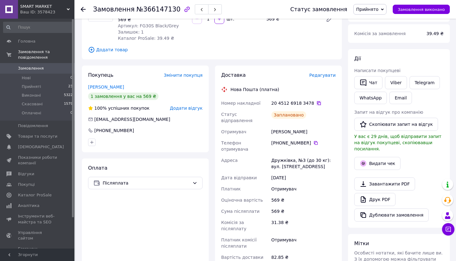
click at [317, 102] on icon at bounding box center [319, 103] width 4 height 4
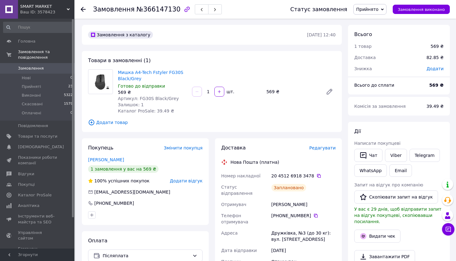
scroll to position [0, 0]
click at [84, 9] on use at bounding box center [83, 9] width 5 height 5
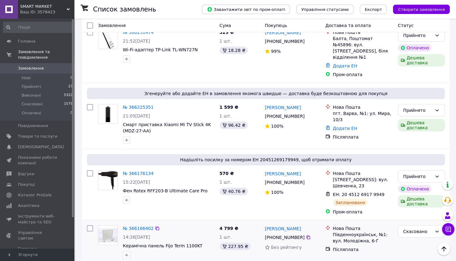
scroll to position [539, 0]
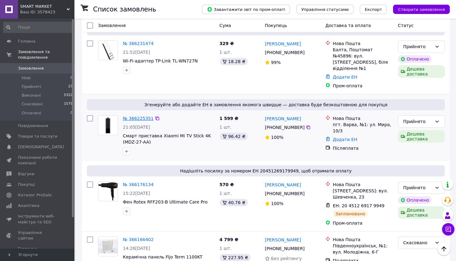
click at [143, 116] on link "№ 366225351" at bounding box center [138, 118] width 31 height 5
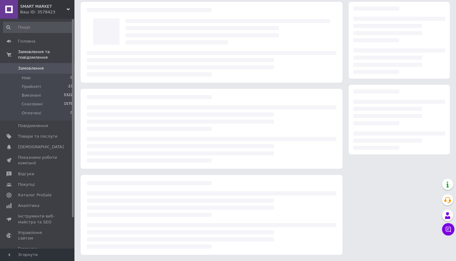
scroll to position [23, 0]
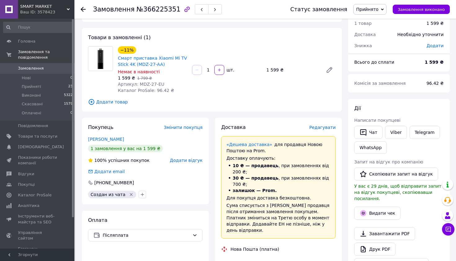
click at [326, 130] on span "Редагувати" at bounding box center [323, 127] width 26 height 5
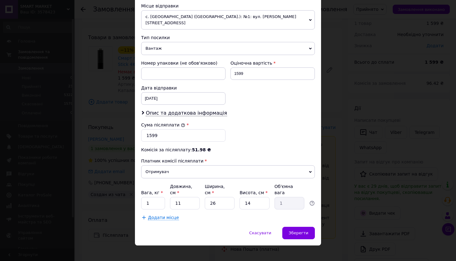
scroll to position [219, 0]
click at [303, 231] on span "Зберегти" at bounding box center [299, 233] width 20 height 5
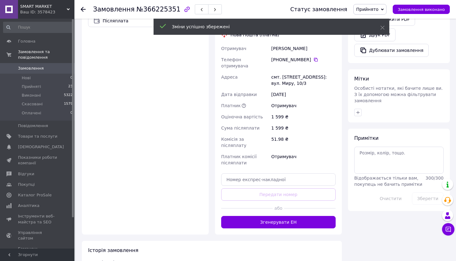
scroll to position [254, 0]
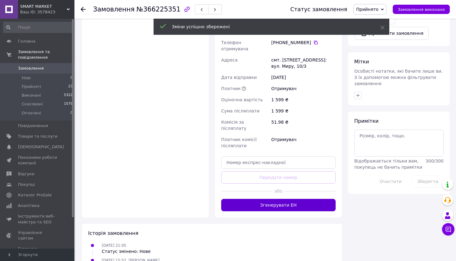
click at [299, 200] on button "Згенерувати ЕН" at bounding box center [278, 205] width 115 height 12
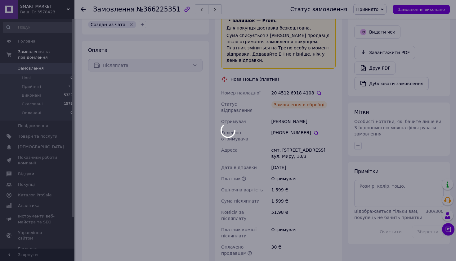
scroll to position [193, 0]
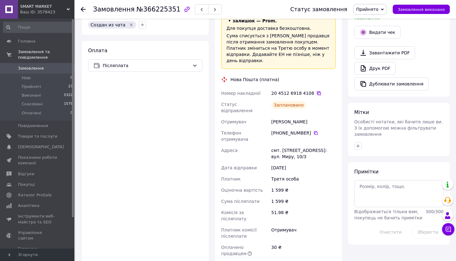
click at [317, 95] on icon at bounding box center [319, 93] width 4 height 4
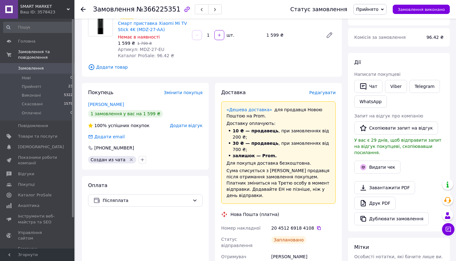
scroll to position [118, 0]
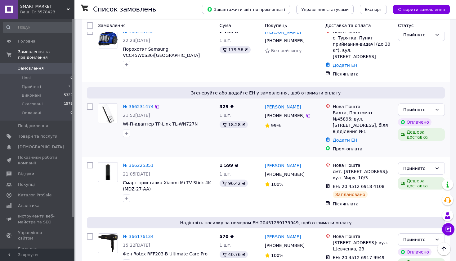
scroll to position [474, 0]
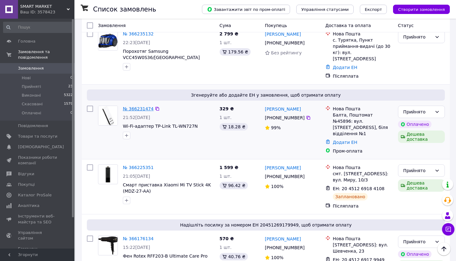
click at [146, 106] on link "№ 366231474" at bounding box center [138, 108] width 31 height 5
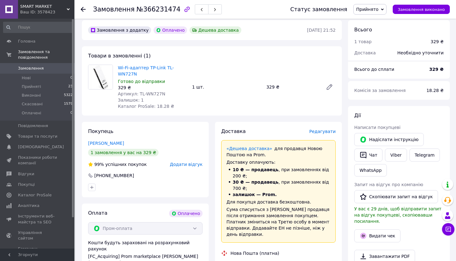
click at [324, 131] on span "Редагувати" at bounding box center [323, 131] width 26 height 5
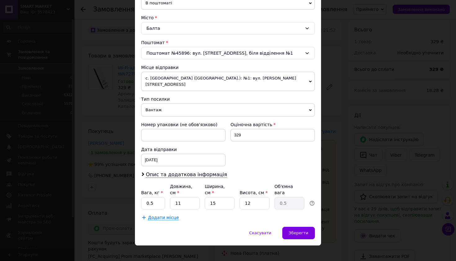
scroll to position [157, 0]
click at [161, 198] on input "0.5" at bounding box center [153, 203] width 24 height 12
click at [187, 201] on input "11" at bounding box center [185, 203] width 30 height 12
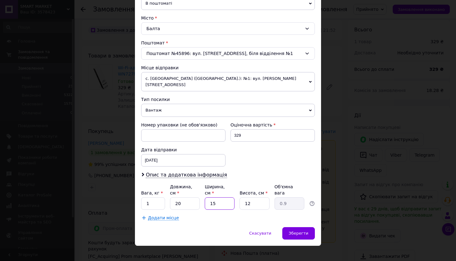
click at [219, 200] on input "15" at bounding box center [220, 203] width 30 height 12
click at [262, 198] on input "12" at bounding box center [255, 203] width 30 height 12
click at [306, 229] on div "Зберегти" at bounding box center [299, 233] width 33 height 12
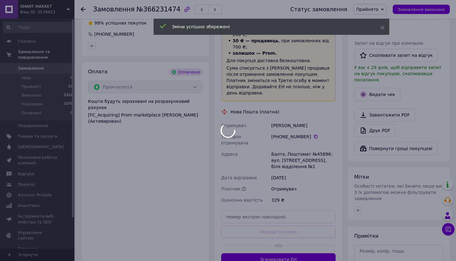
scroll to position [184, 0]
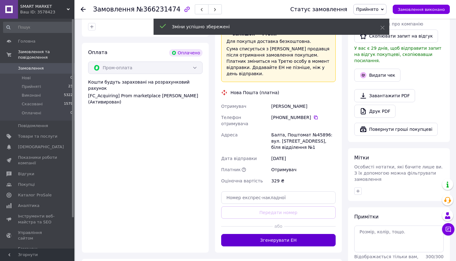
click at [295, 239] on button "Згенерувати ЕН" at bounding box center [278, 240] width 115 height 12
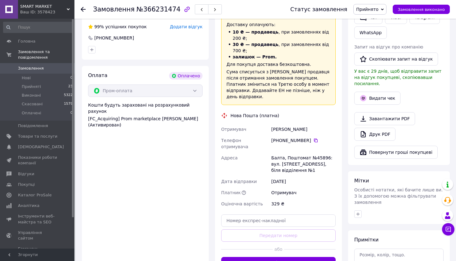
scroll to position [161, 0]
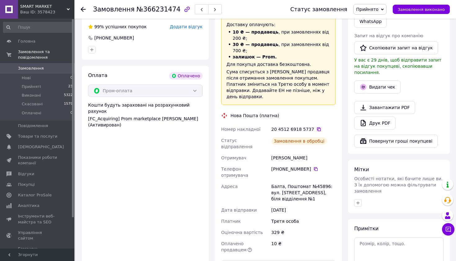
click at [317, 130] on icon at bounding box center [319, 129] width 5 height 5
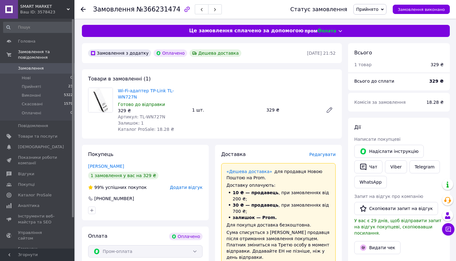
scroll to position [0, 0]
drag, startPoint x: 132, startPoint y: 11, endPoint x: 170, endPoint y: 8, distance: 38.3
click at [170, 8] on span "№366231474" at bounding box center [159, 9] width 44 height 7
copy span "№366231474"
click at [83, 11] on use at bounding box center [83, 9] width 5 height 5
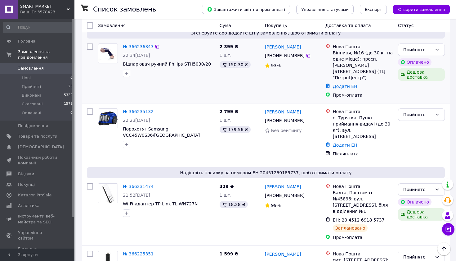
scroll to position [389, 0]
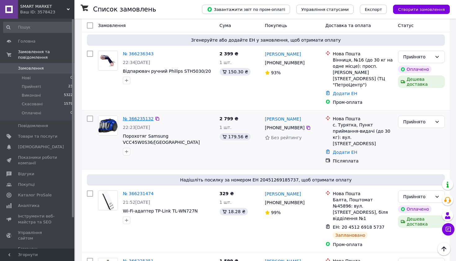
click at [136, 116] on link "№ 366235132" at bounding box center [138, 118] width 31 height 5
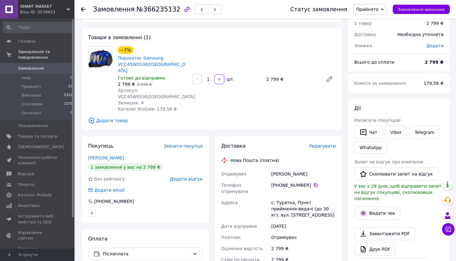
click at [316, 143] on span "Редагувати" at bounding box center [323, 145] width 26 height 5
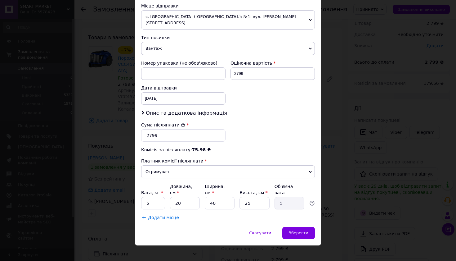
scroll to position [219, 0]
click at [227, 199] on input "40" at bounding box center [220, 203] width 30 height 12
click at [262, 198] on input "25" at bounding box center [255, 203] width 30 height 12
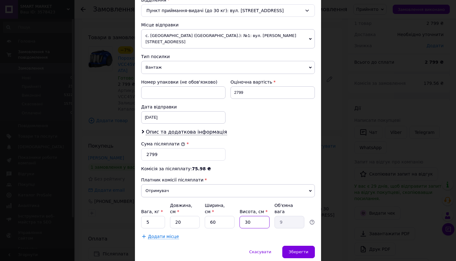
scroll to position [210, 0]
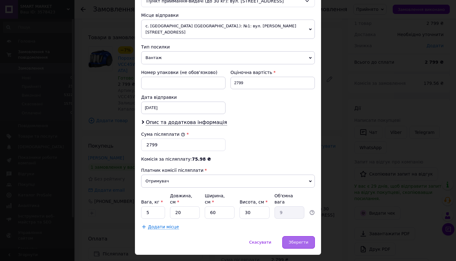
click at [293, 236] on div "Зберегти" at bounding box center [299, 242] width 33 height 12
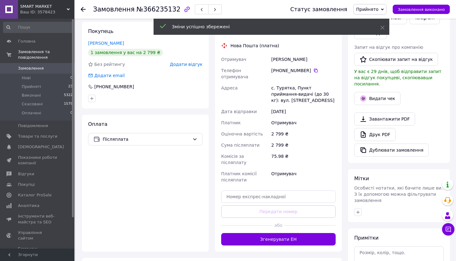
scroll to position [143, 0]
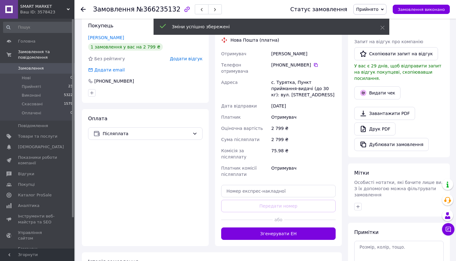
click at [294, 220] on div "Доставка Редагувати Нова Пошта (платна) Отримувач Чорней Анна Телефон отримувач…" at bounding box center [278, 131] width 127 height 230
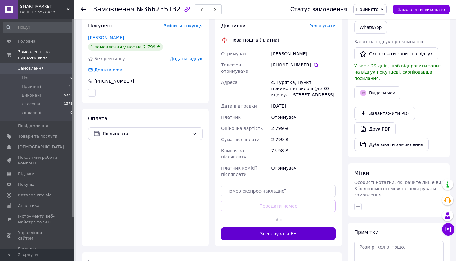
click at [293, 227] on button "Згенерувати ЕН" at bounding box center [278, 233] width 115 height 12
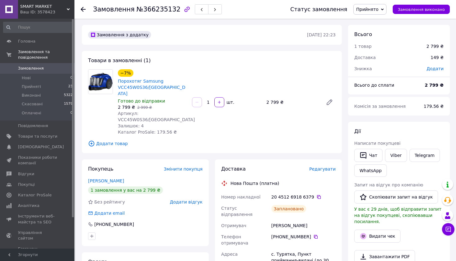
scroll to position [14, 0]
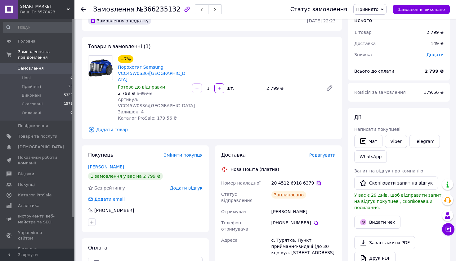
click at [317, 180] on icon at bounding box center [319, 182] width 5 height 5
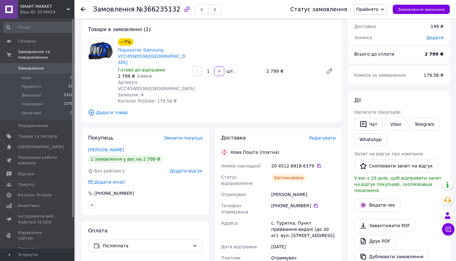
scroll to position [52, 0]
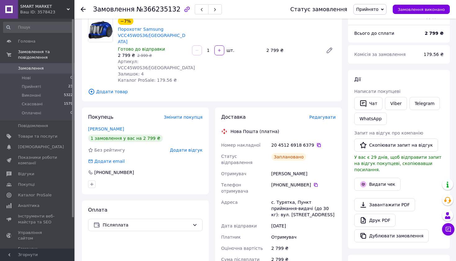
click at [317, 143] on icon at bounding box center [319, 145] width 4 height 4
click at [83, 9] on use at bounding box center [83, 9] width 5 height 5
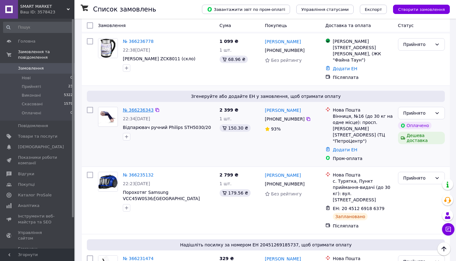
click at [143, 112] on link "№ 366236343" at bounding box center [138, 109] width 31 height 5
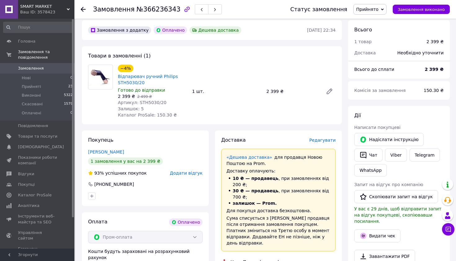
click at [327, 141] on span "Редагувати" at bounding box center [323, 140] width 26 height 5
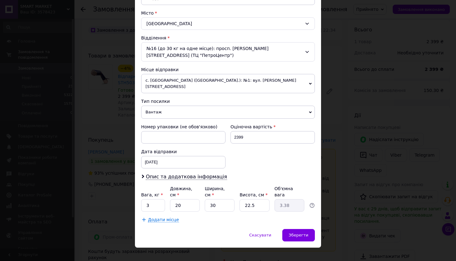
scroll to position [164, 0]
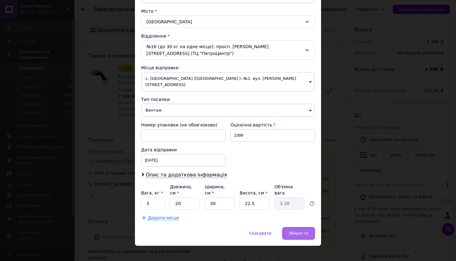
click at [301, 231] on span "Зберегти" at bounding box center [299, 233] width 20 height 5
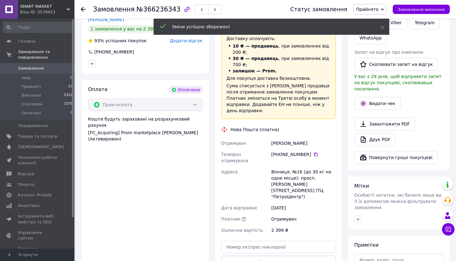
scroll to position [186, 0]
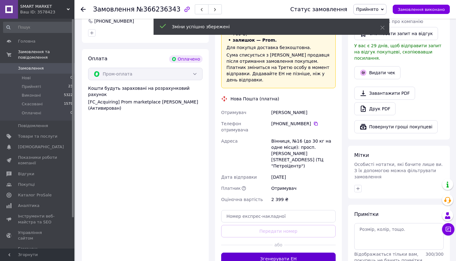
click at [299, 252] on button "Згенерувати ЕН" at bounding box center [278, 258] width 115 height 12
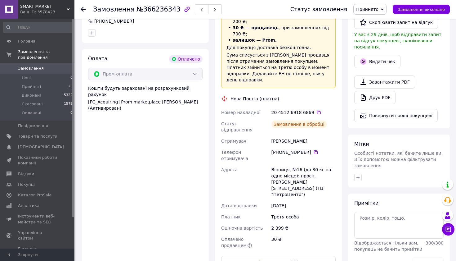
scroll to position [123, 0]
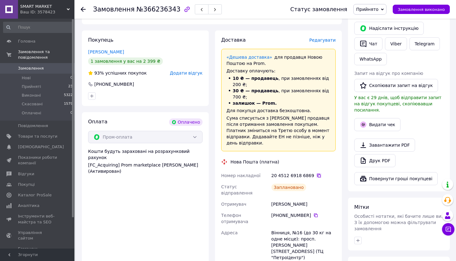
click at [317, 177] on icon at bounding box center [319, 175] width 5 height 5
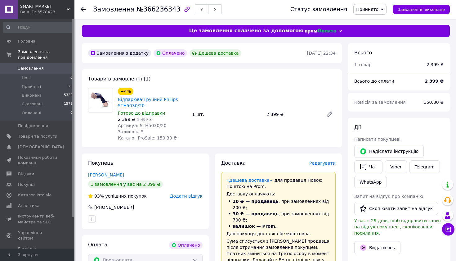
scroll to position [0, 0]
drag, startPoint x: 132, startPoint y: 10, endPoint x: 173, endPoint y: 9, distance: 41.3
click at [173, 9] on span "№366236343" at bounding box center [159, 9] width 44 height 7
copy span "№366236343"
click at [85, 10] on icon at bounding box center [83, 9] width 5 height 5
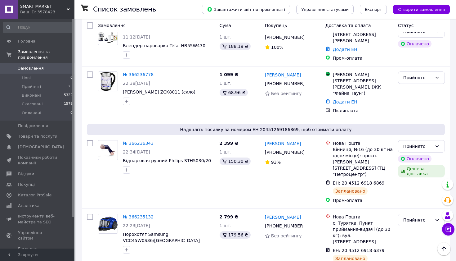
scroll to position [303, 0]
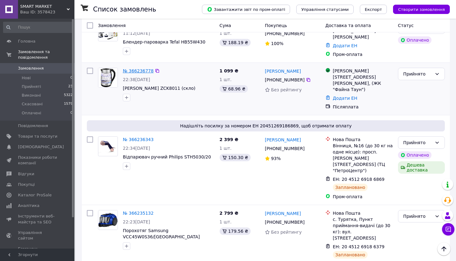
click at [146, 70] on link "№ 366236778" at bounding box center [138, 70] width 31 height 5
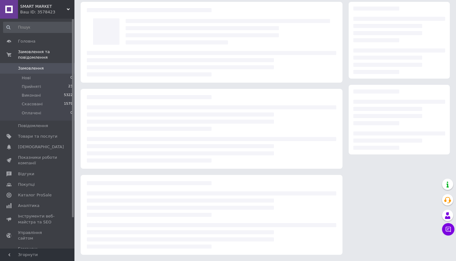
scroll to position [23, 0]
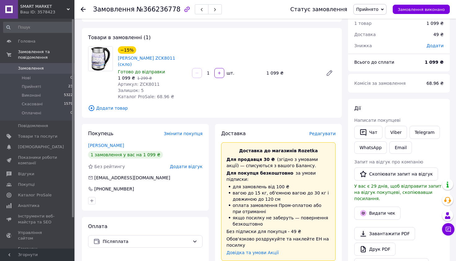
click at [324, 131] on span "Редагувати" at bounding box center [323, 133] width 26 height 5
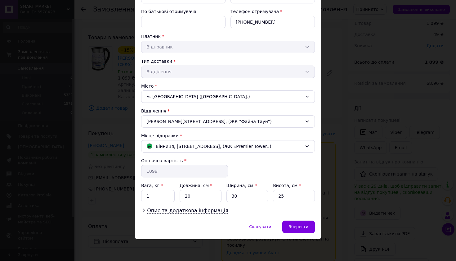
scroll to position [88, 0]
click at [296, 229] on span "Зберегти" at bounding box center [299, 227] width 20 height 5
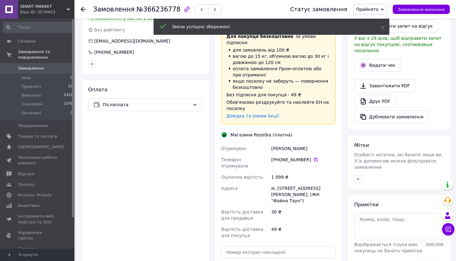
scroll to position [224, 0]
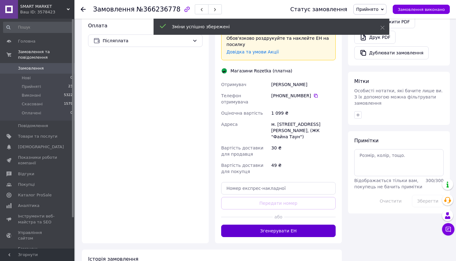
click at [296, 225] on button "Згенерувати ЕН" at bounding box center [278, 231] width 115 height 12
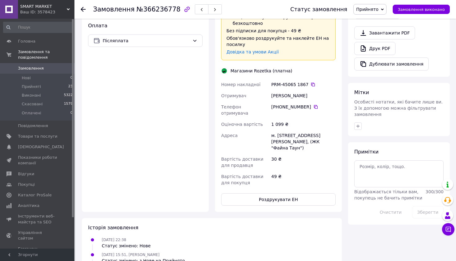
click at [287, 171] on div "49 ₴" at bounding box center [303, 179] width 67 height 17
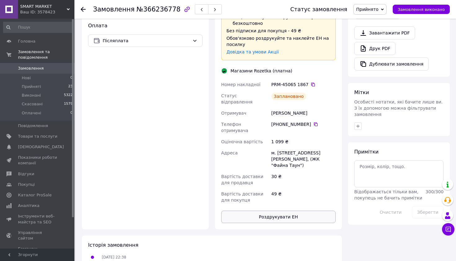
click at [292, 211] on button "Роздрукувати ЕН" at bounding box center [278, 217] width 115 height 12
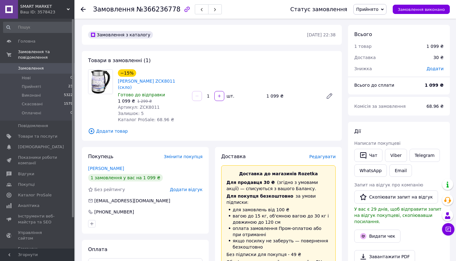
scroll to position [0, 0]
drag, startPoint x: 132, startPoint y: 9, endPoint x: 172, endPoint y: 8, distance: 39.8
click at [172, 8] on span "№366236778" at bounding box center [159, 9] width 44 height 7
copy span "№366236778"
click at [87, 9] on div at bounding box center [87, 9] width 12 height 19
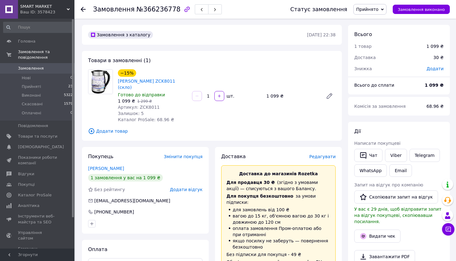
click at [87, 9] on div at bounding box center [87, 9] width 12 height 19
click at [83, 9] on use at bounding box center [83, 9] width 5 height 5
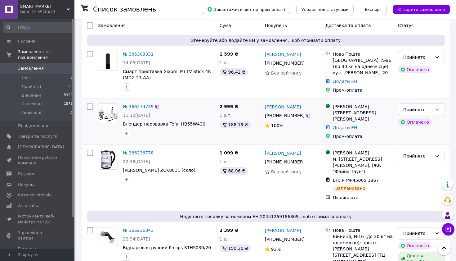
scroll to position [228, 0]
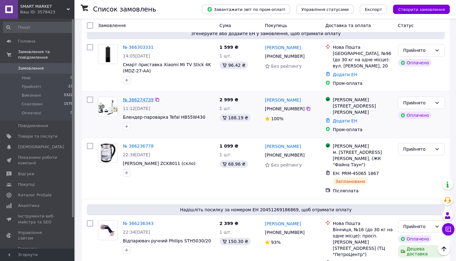
click at [145, 97] on link "№ 366274739" at bounding box center [138, 99] width 31 height 5
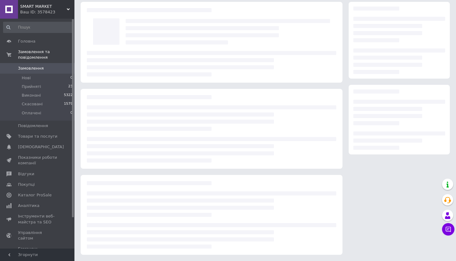
scroll to position [23, 0]
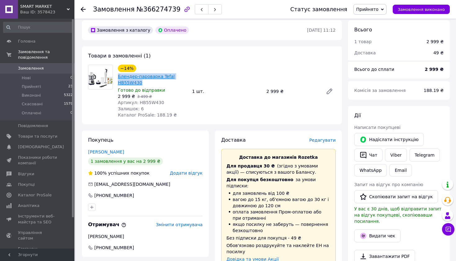
drag, startPoint x: 147, startPoint y: 85, endPoint x: 119, endPoint y: 77, distance: 28.9
click at [119, 77] on span "Блендер-пароварка Tefal HB55W430" at bounding box center [152, 79] width 69 height 12
copy link "Блендер-пароварка Tefal HB55W430"
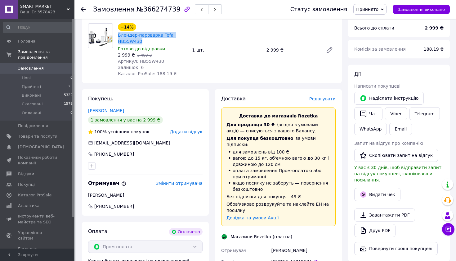
click at [322, 101] on span "Редагувати" at bounding box center [323, 98] width 26 height 5
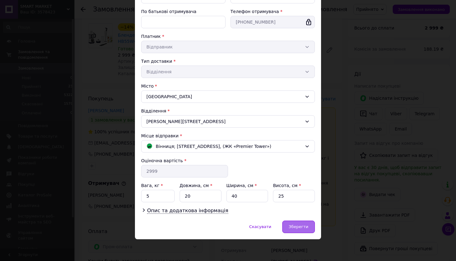
scroll to position [88, 0]
click at [302, 226] on span "Зберегти" at bounding box center [299, 227] width 20 height 5
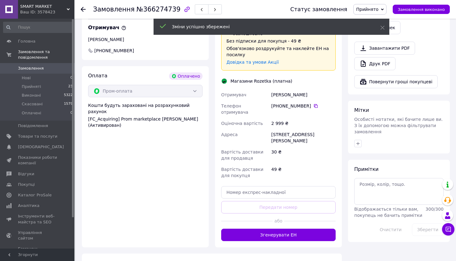
scroll to position [232, 0]
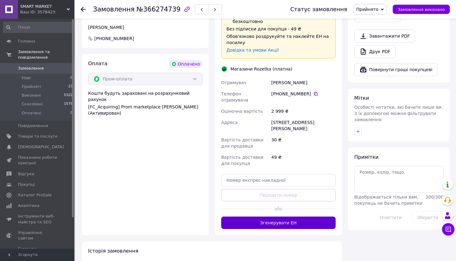
click at [300, 220] on button "Згенерувати ЕН" at bounding box center [278, 222] width 115 height 12
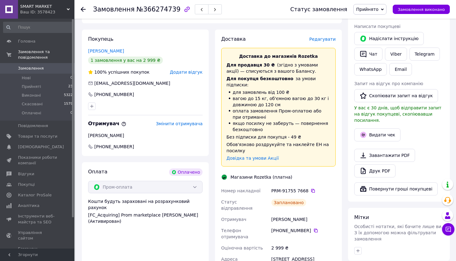
scroll to position [225, 0]
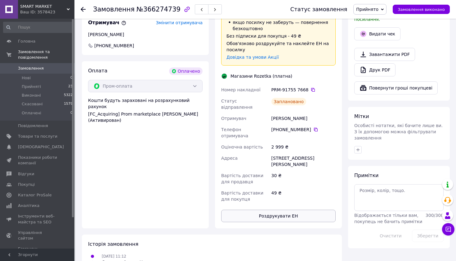
click at [300, 211] on button "Роздрукувати ЕН" at bounding box center [278, 216] width 115 height 12
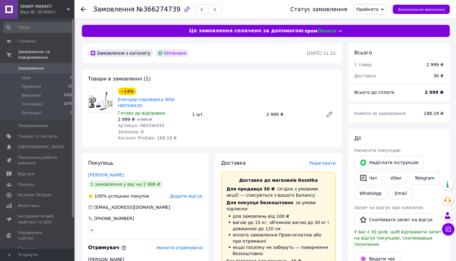
scroll to position [0, 0]
drag, startPoint x: 132, startPoint y: 11, endPoint x: 170, endPoint y: 11, distance: 38.2
click at [170, 11] on span "№366274739" at bounding box center [159, 9] width 44 height 7
click at [83, 10] on use at bounding box center [83, 9] width 5 height 5
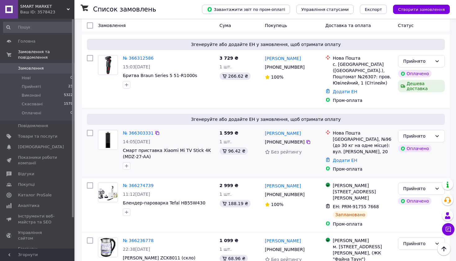
scroll to position [135, 0]
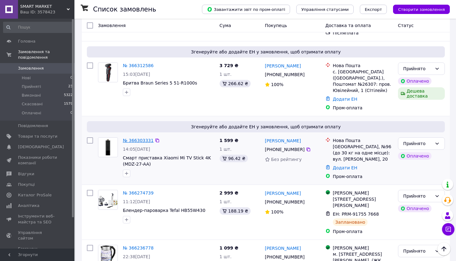
click at [131, 138] on link "№ 366303331" at bounding box center [138, 140] width 31 height 5
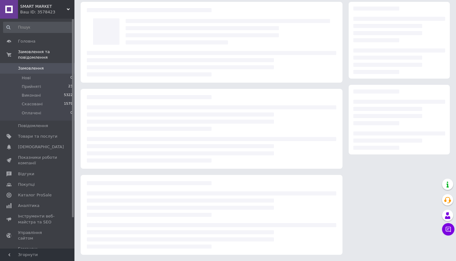
scroll to position [23, 0]
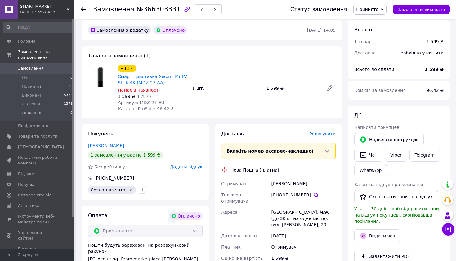
click at [325, 136] on span "Редагувати" at bounding box center [323, 133] width 26 height 5
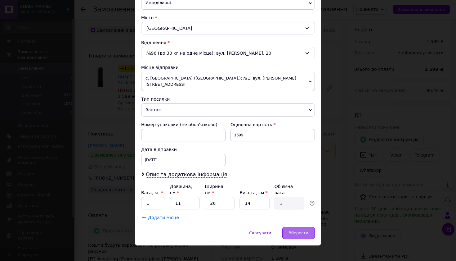
scroll to position [157, 0]
click at [303, 231] on span "Зберегти" at bounding box center [299, 233] width 20 height 5
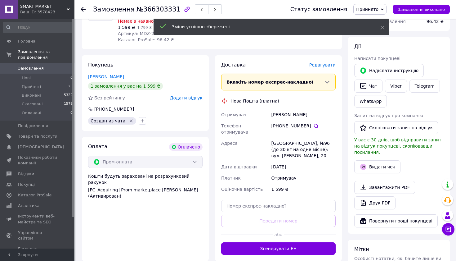
scroll to position [93, 0]
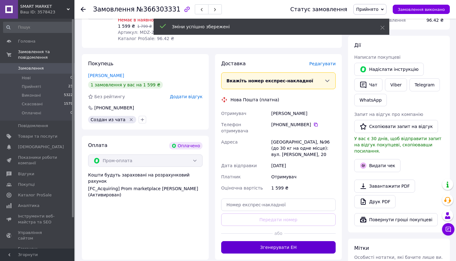
click at [303, 241] on button "Згенерувати ЕН" at bounding box center [278, 247] width 115 height 12
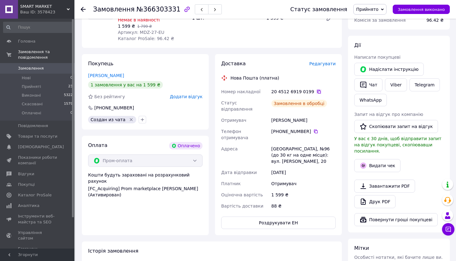
click at [317, 92] on icon at bounding box center [319, 91] width 5 height 5
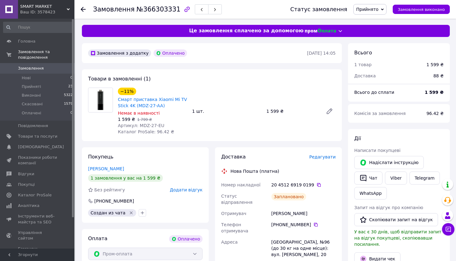
scroll to position [0, 0]
drag, startPoint x: 131, startPoint y: 11, endPoint x: 173, endPoint y: 11, distance: 41.9
click at [173, 11] on div "Замовлення №366303331" at bounding box center [157, 9] width 129 height 11
drag, startPoint x: 135, startPoint y: 9, endPoint x: 173, endPoint y: 10, distance: 37.6
click at [173, 10] on h1 "Замовлення №366303331" at bounding box center [137, 9] width 88 height 7
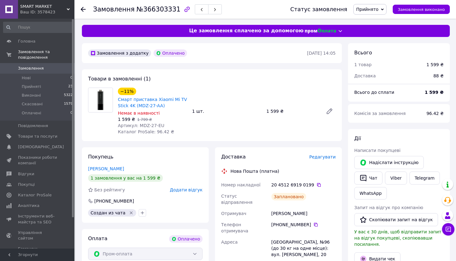
click at [82, 10] on use at bounding box center [83, 9] width 5 height 5
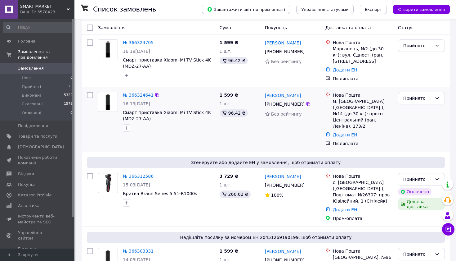
scroll to position [34, 0]
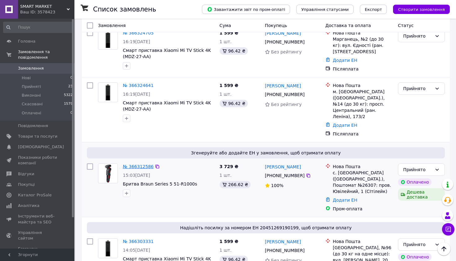
click at [131, 164] on link "№ 366312586" at bounding box center [138, 166] width 31 height 5
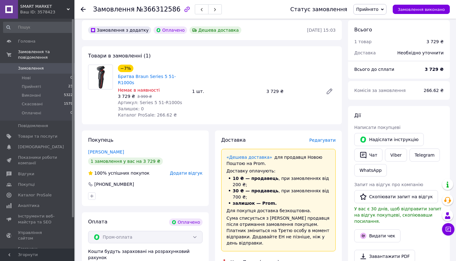
click at [324, 138] on span "Редагувати" at bounding box center [323, 140] width 26 height 5
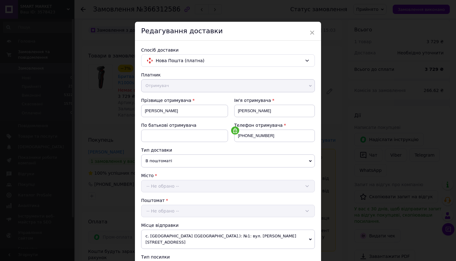
scroll to position [157, 0]
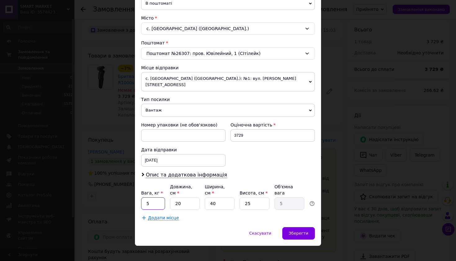
click at [149, 198] on input "5" at bounding box center [153, 203] width 24 height 12
click at [214, 197] on input "40" at bounding box center [220, 203] width 30 height 12
click at [261, 200] on input "25" at bounding box center [255, 203] width 30 height 12
click at [309, 227] on div "Зберегти" at bounding box center [299, 233] width 33 height 12
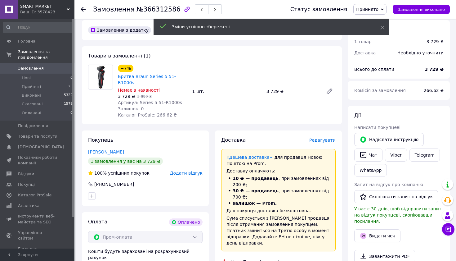
scroll to position [207, 0]
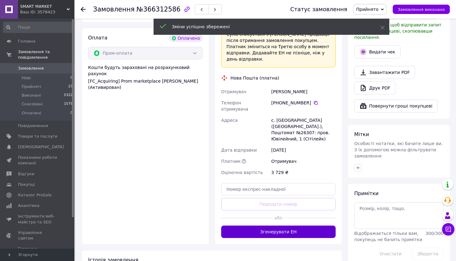
click at [309, 225] on button "Згенерувати ЕН" at bounding box center [278, 231] width 115 height 12
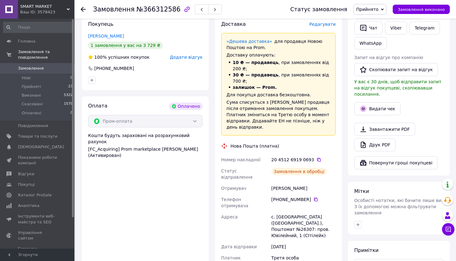
scroll to position [134, 0]
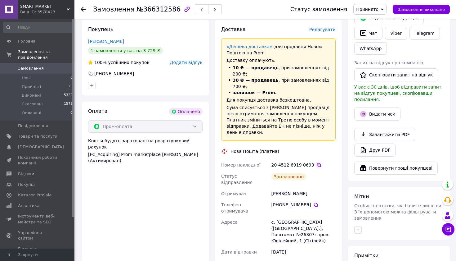
click at [317, 163] on icon at bounding box center [319, 165] width 4 height 4
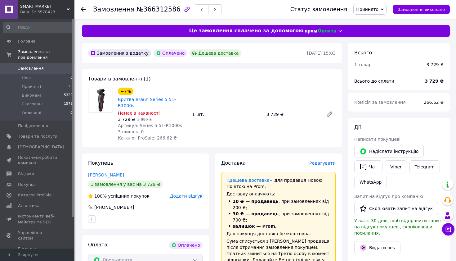
scroll to position [0, 0]
drag, startPoint x: 131, startPoint y: 9, endPoint x: 172, endPoint y: 10, distance: 41.0
click at [172, 10] on h1 "Замовлення №366312586" at bounding box center [137, 9] width 88 height 7
click at [83, 8] on use at bounding box center [83, 9] width 5 height 5
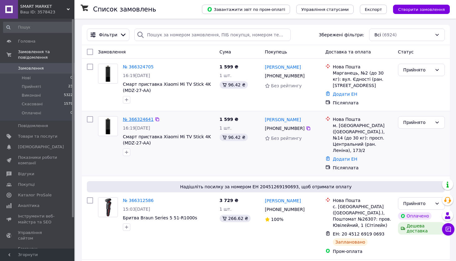
click at [136, 118] on link "№ 366324641" at bounding box center [138, 119] width 31 height 5
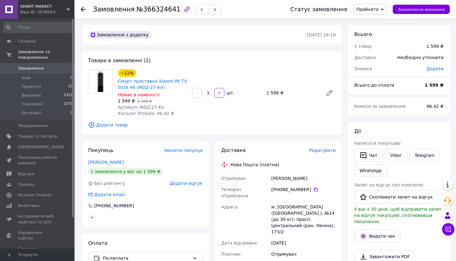
click at [320, 152] on span "Редагувати" at bounding box center [323, 150] width 26 height 5
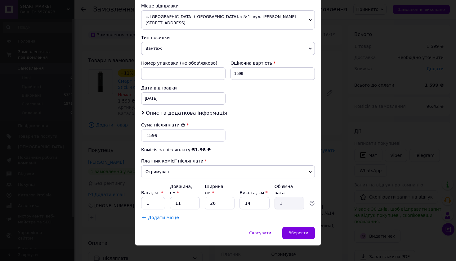
scroll to position [219, 0]
click at [304, 227] on div "Зберегти" at bounding box center [299, 233] width 33 height 12
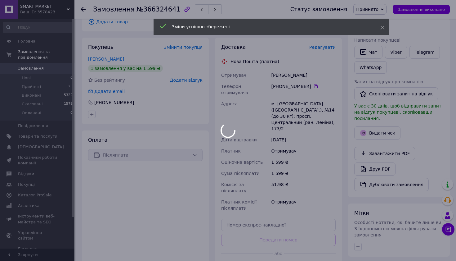
scroll to position [122, 0]
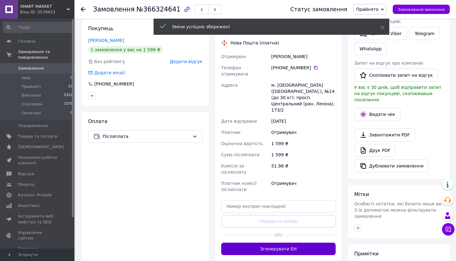
click at [299, 243] on button "Згенерувати ЕН" at bounding box center [278, 249] width 115 height 12
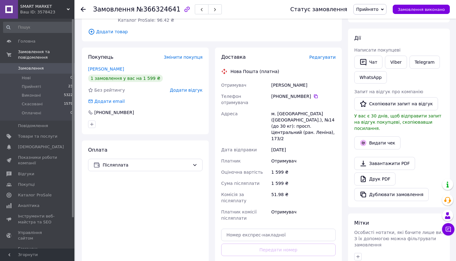
scroll to position [92, 0]
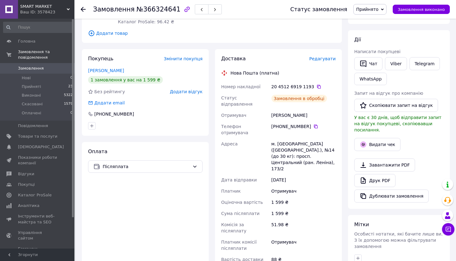
click at [317, 89] on icon at bounding box center [319, 86] width 5 height 5
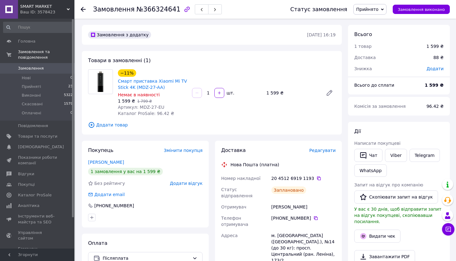
scroll to position [0, 0]
click at [82, 9] on icon at bounding box center [83, 9] width 5 height 5
